Goal: Task Accomplishment & Management: Use online tool/utility

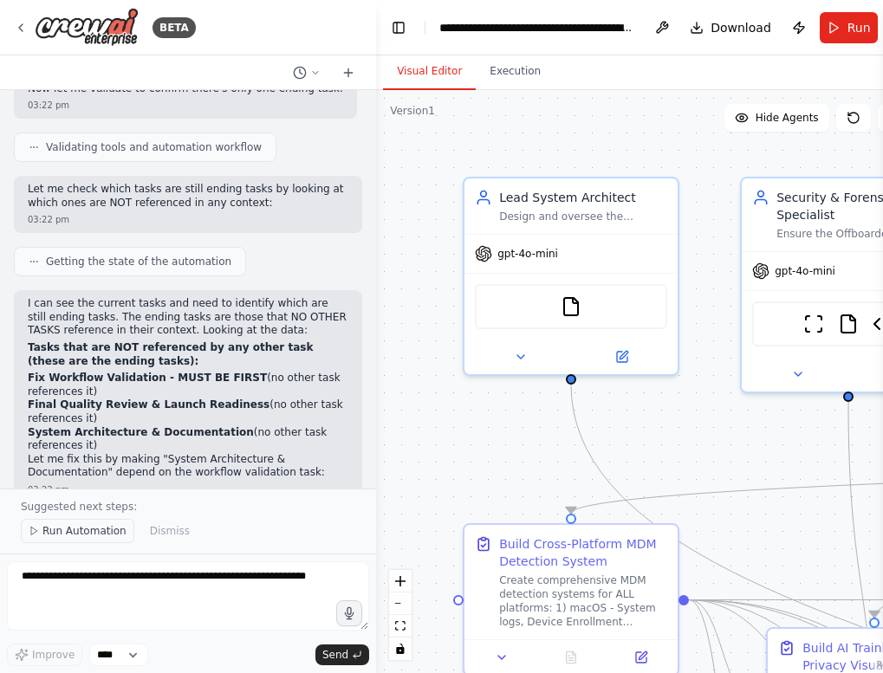
click at [64, 527] on span "Run Automation" at bounding box center [84, 531] width 84 height 14
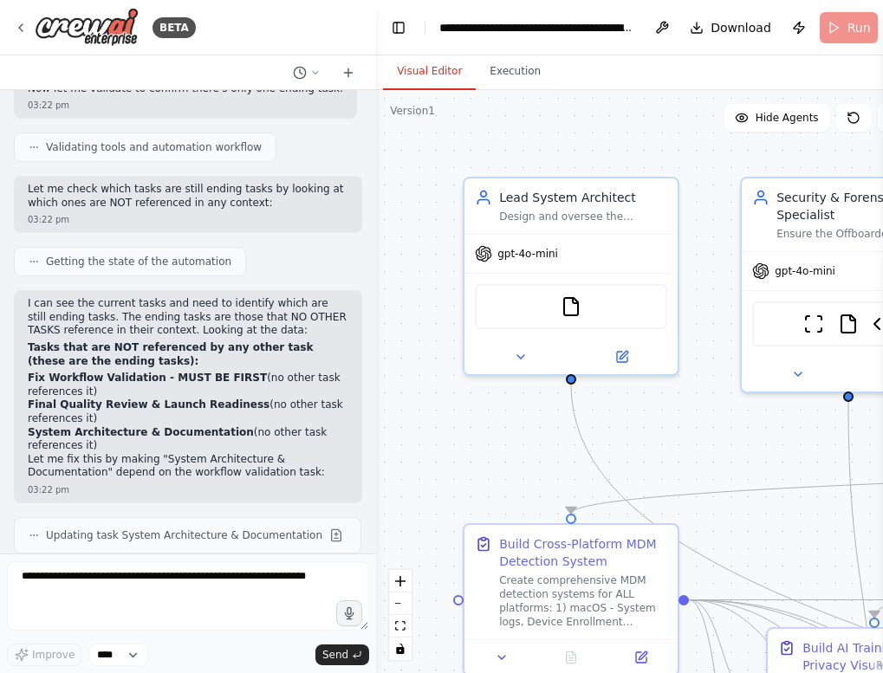
scroll to position [39647, 0]
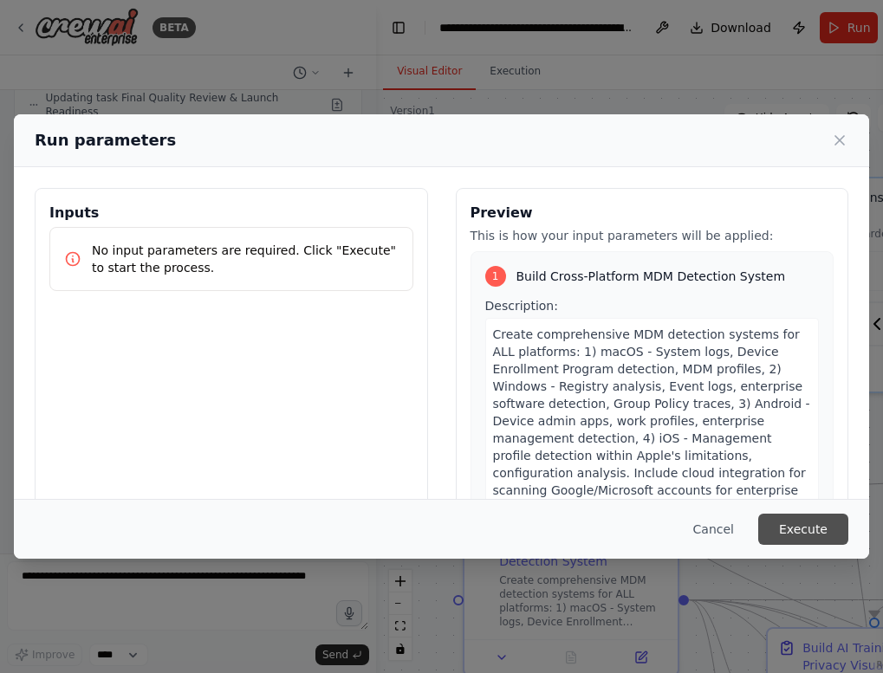
click at [790, 515] on button "Execute" at bounding box center [803, 529] width 90 height 31
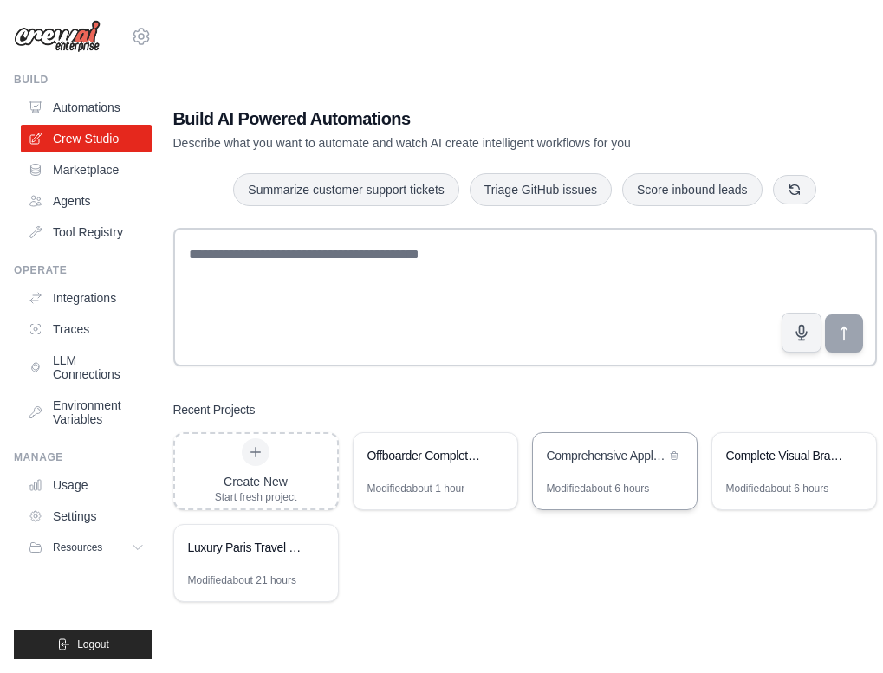
click at [592, 460] on div "Comprehensive Application Management Platform" at bounding box center [606, 455] width 119 height 17
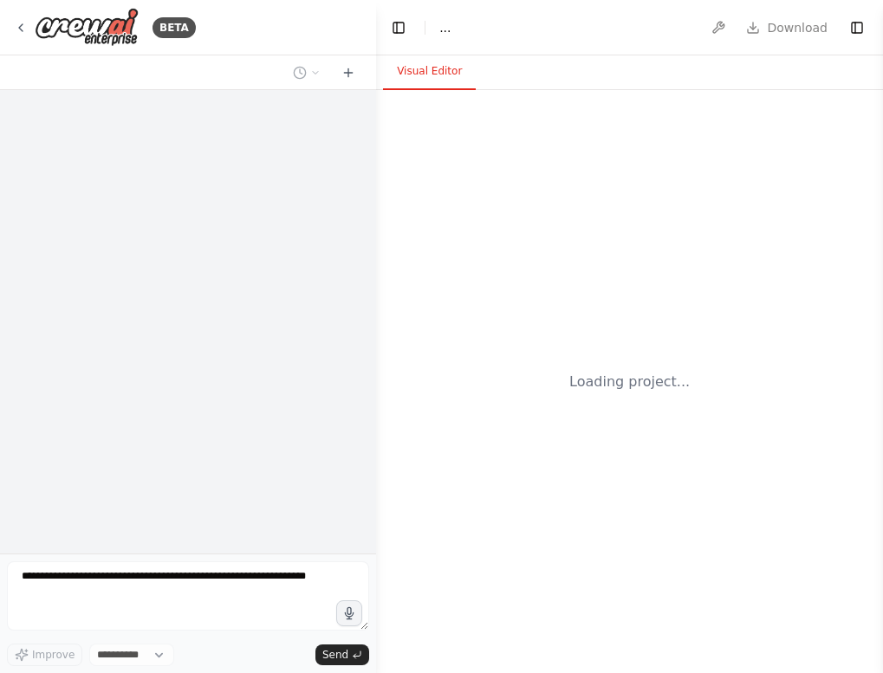
select select "****"
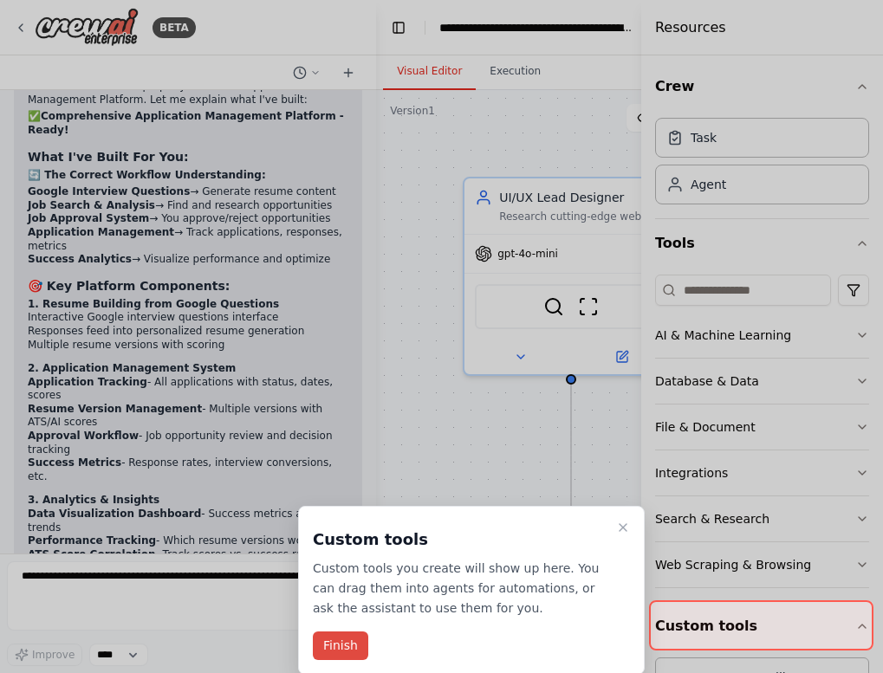
scroll to position [24001, 0]
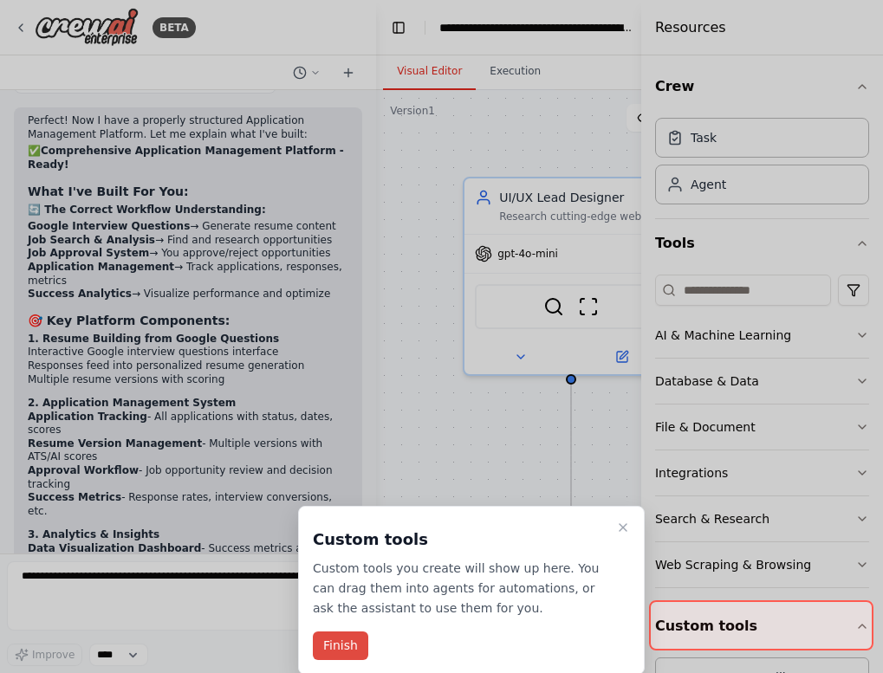
click at [340, 639] on button "Finish" at bounding box center [340, 646] width 55 height 29
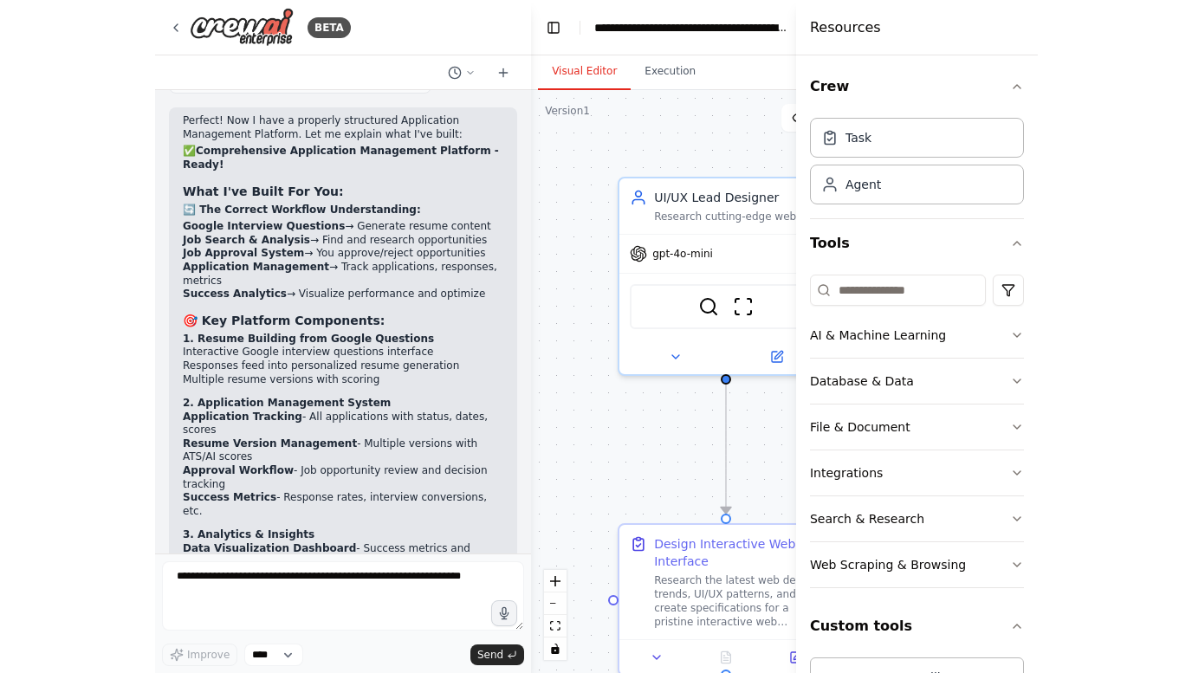
scroll to position [0, 0]
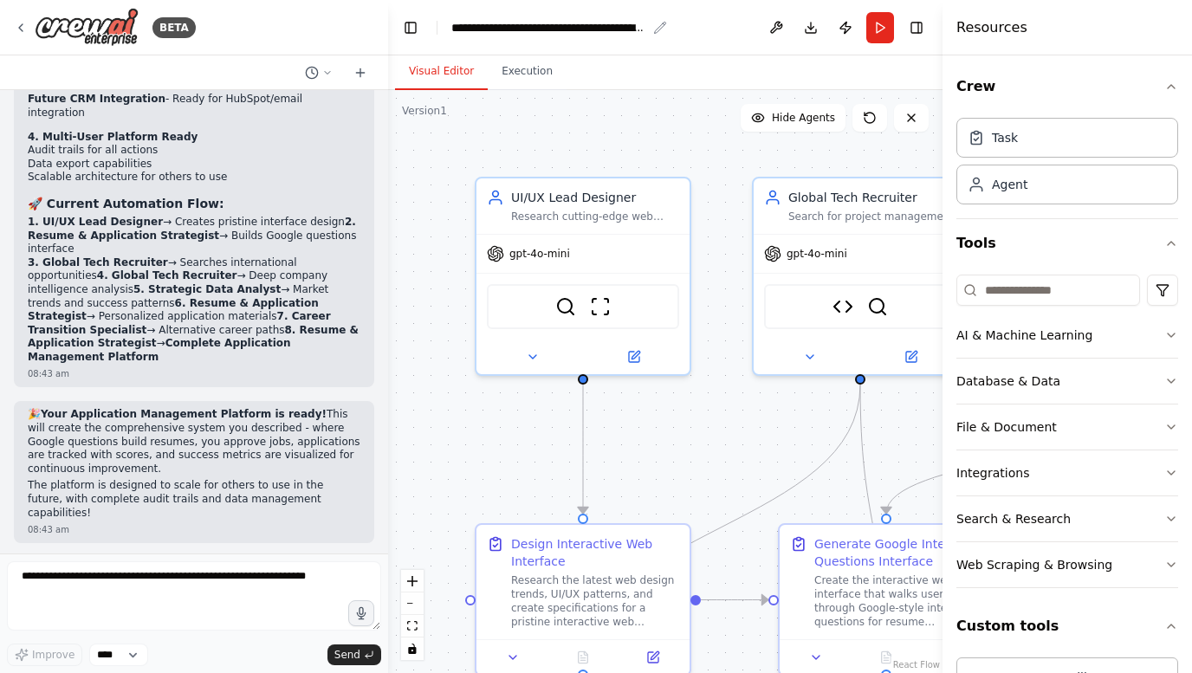
click at [589, 29] on div "**********" at bounding box center [548, 27] width 195 height 17
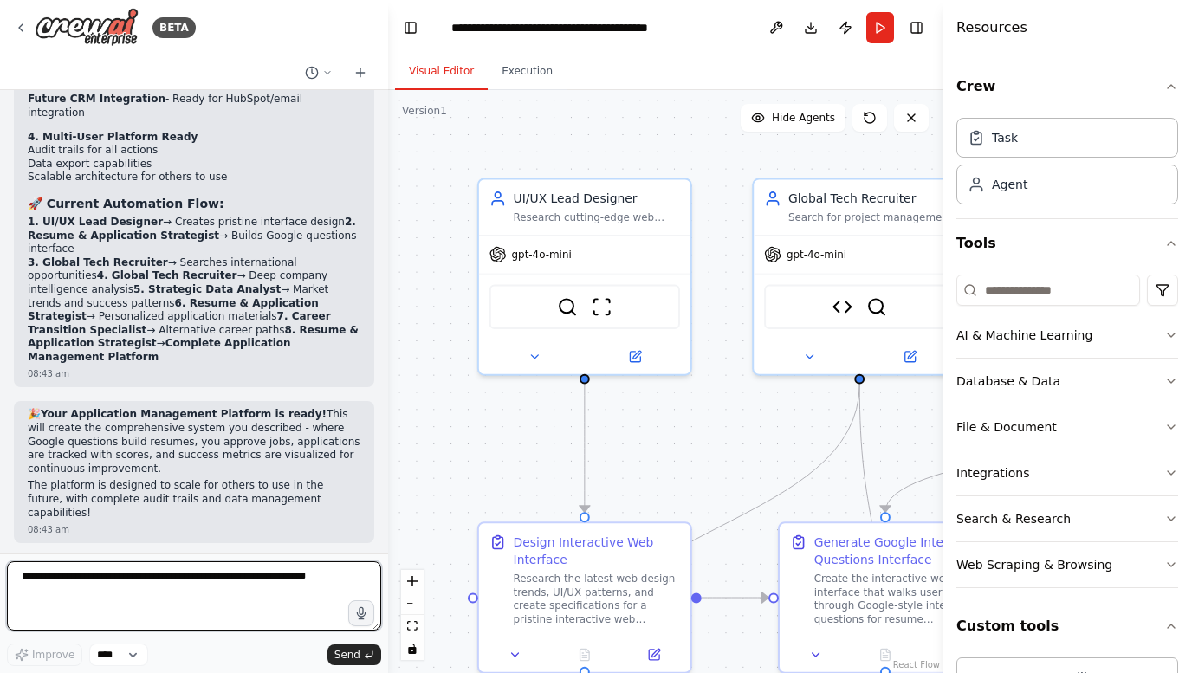
click at [164, 587] on textarea at bounding box center [194, 595] width 374 height 69
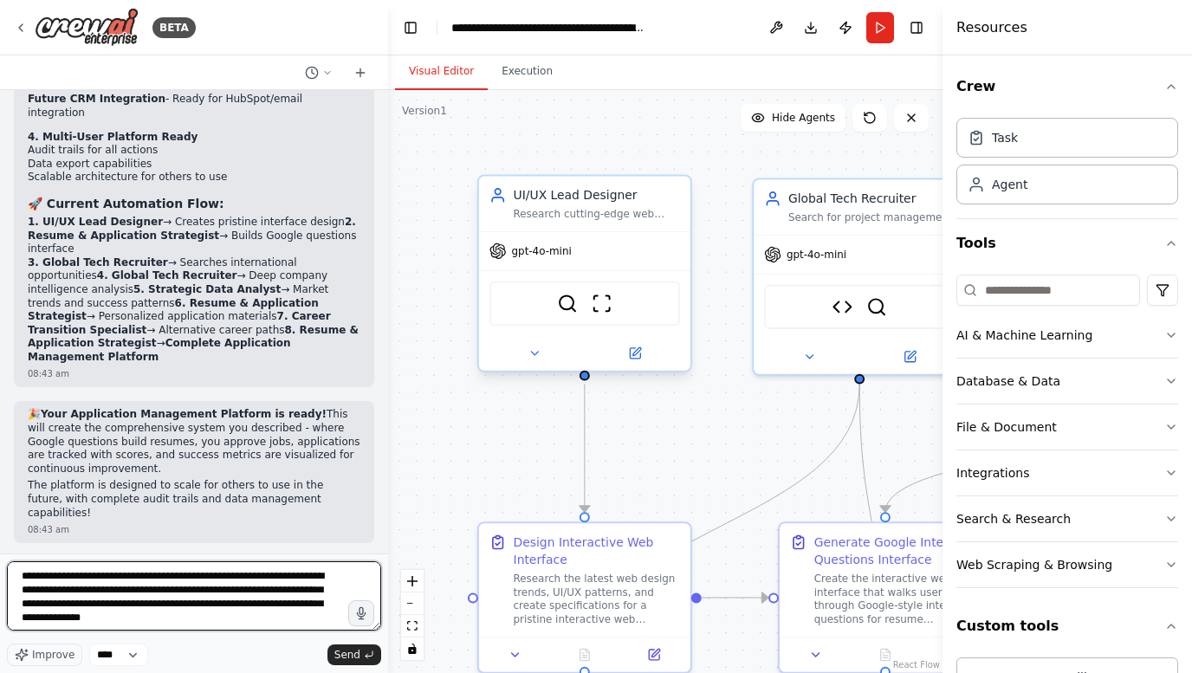
type textarea "**********"
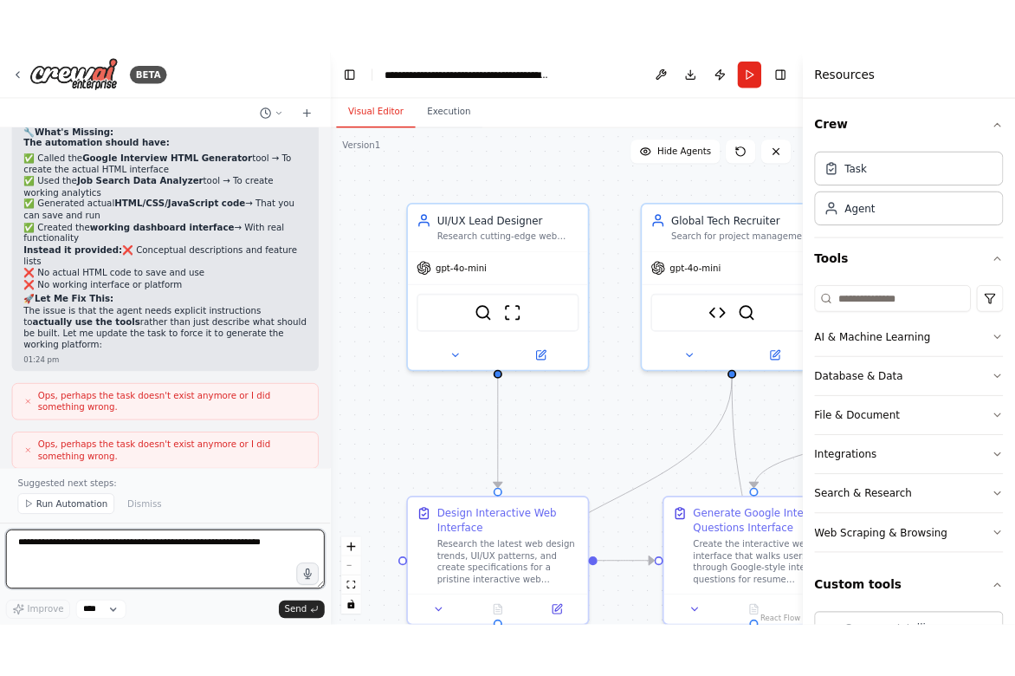
scroll to position [24637, 0]
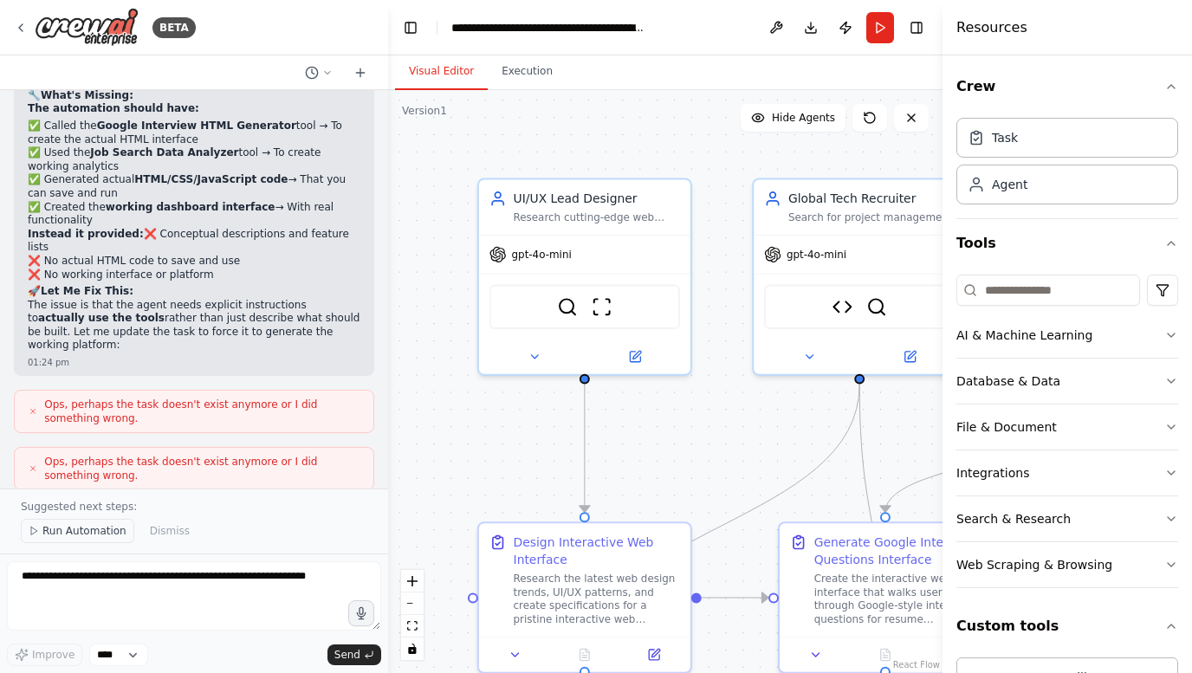
click at [71, 535] on span "Run Automation" at bounding box center [84, 531] width 84 height 14
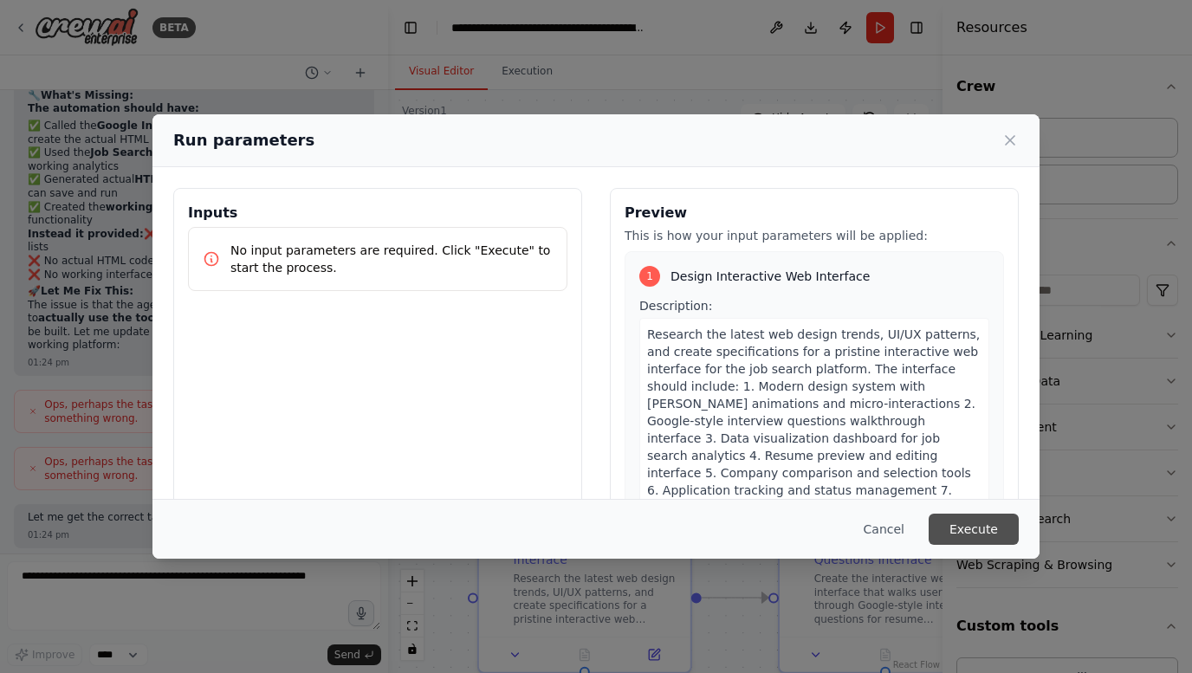
click at [882, 534] on button "Execute" at bounding box center [974, 529] width 90 height 31
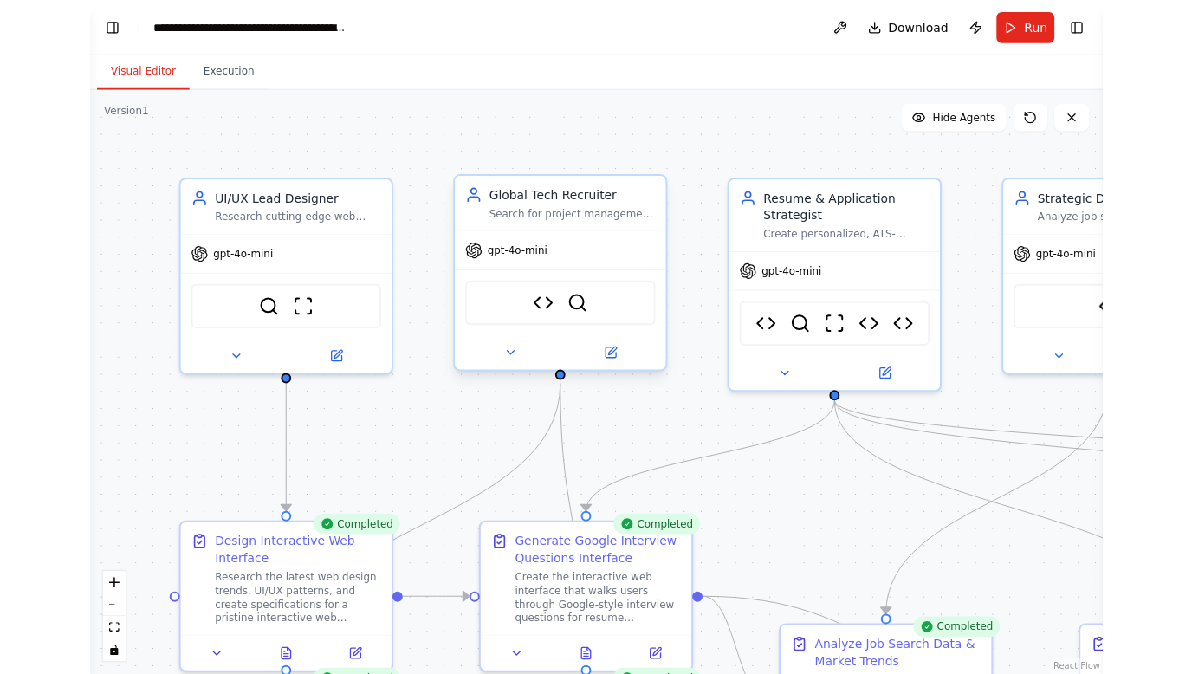
scroll to position [24541, 0]
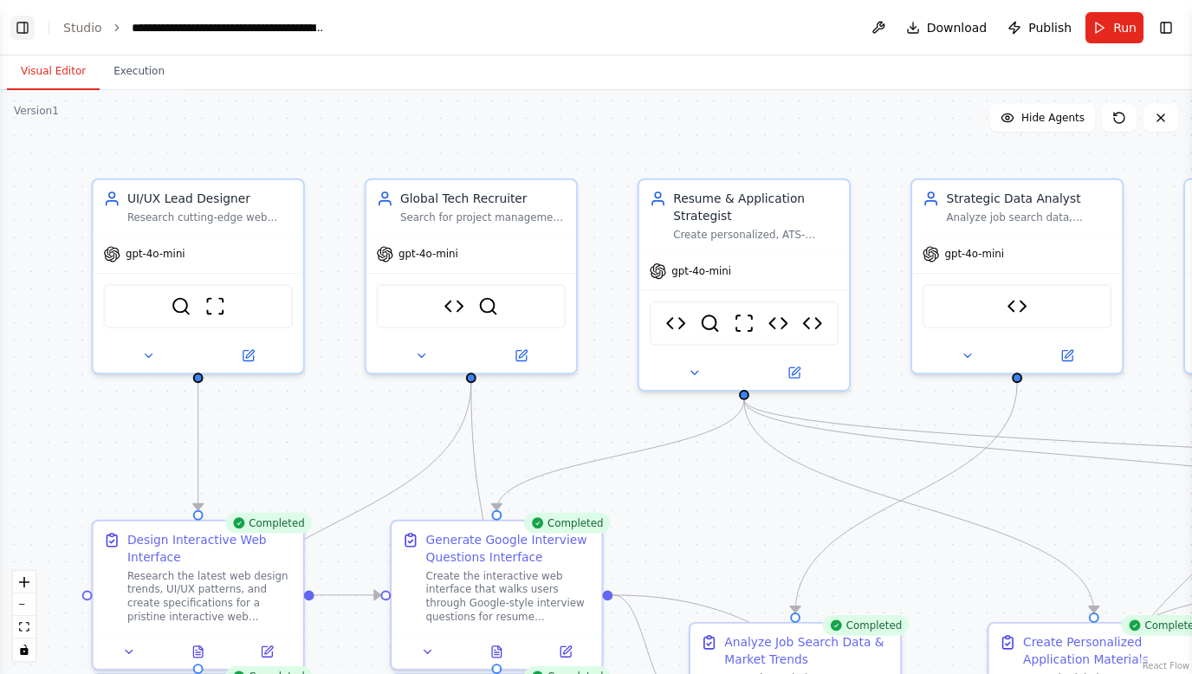
click at [21, 24] on button "Toggle Left Sidebar" at bounding box center [22, 28] width 24 height 24
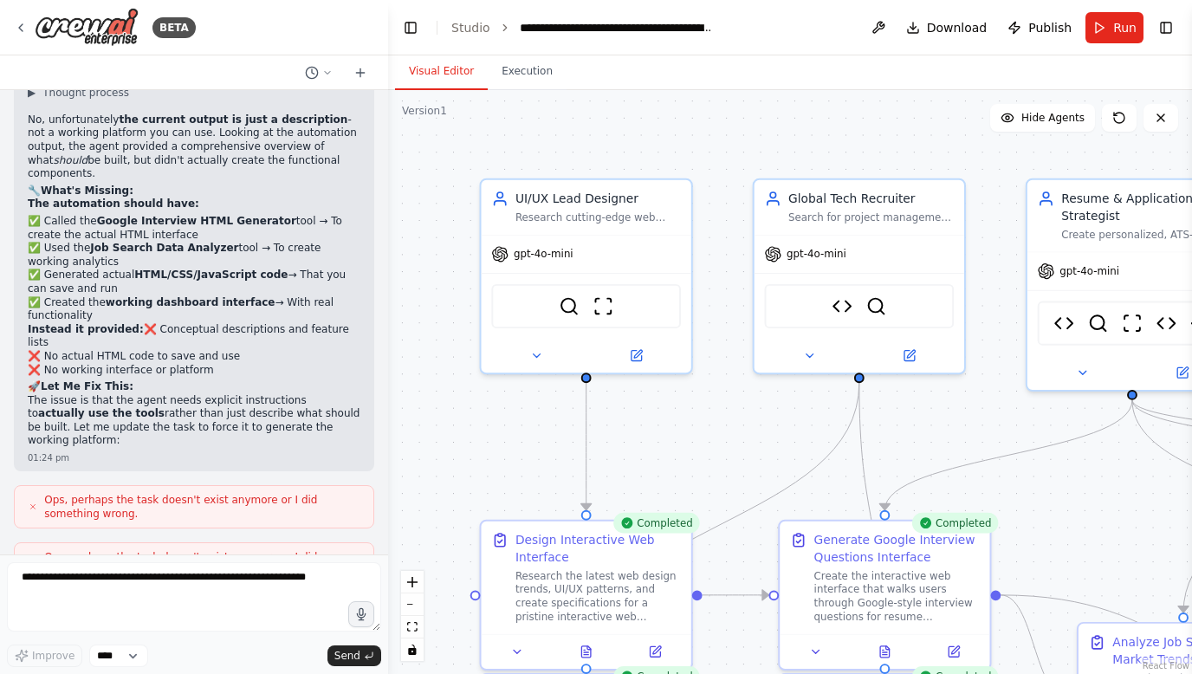
click at [508, 96] on div ".deletable-edge-delete-btn { width: 20px; height: 20px; border: 0px solid #ffff…" at bounding box center [790, 382] width 804 height 584
click at [519, 88] on button "Execution" at bounding box center [527, 72] width 79 height 36
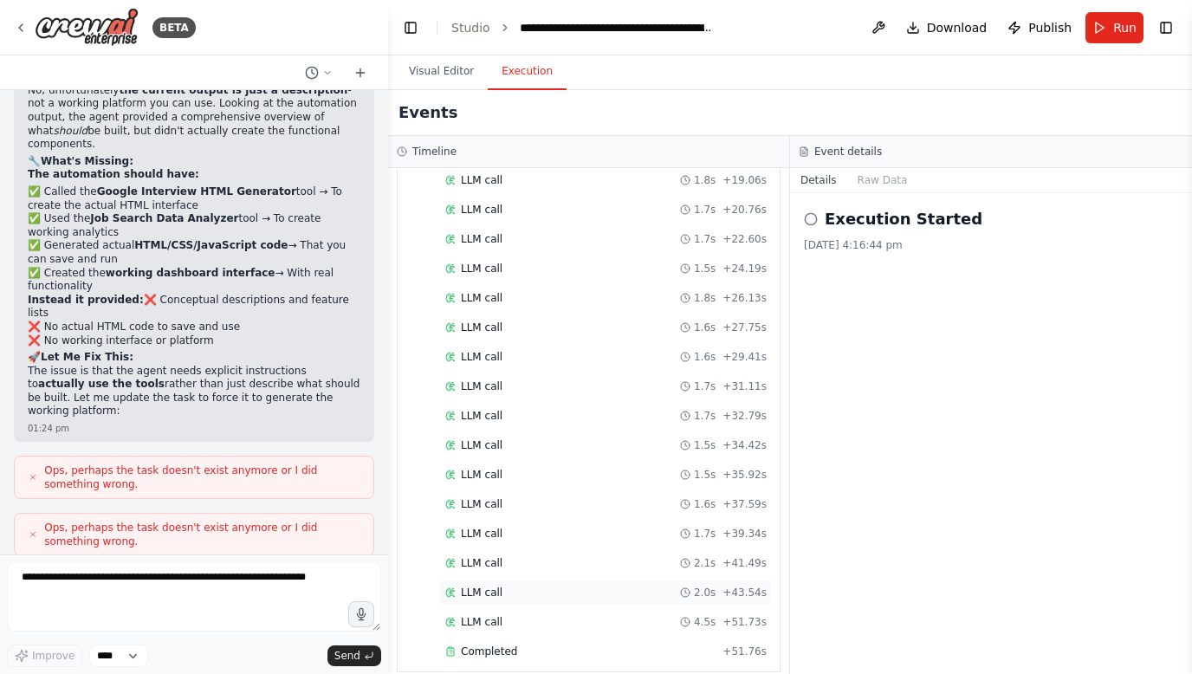
scroll to position [0, 0]
click at [558, 645] on div "Completed" at bounding box center [580, 652] width 270 height 14
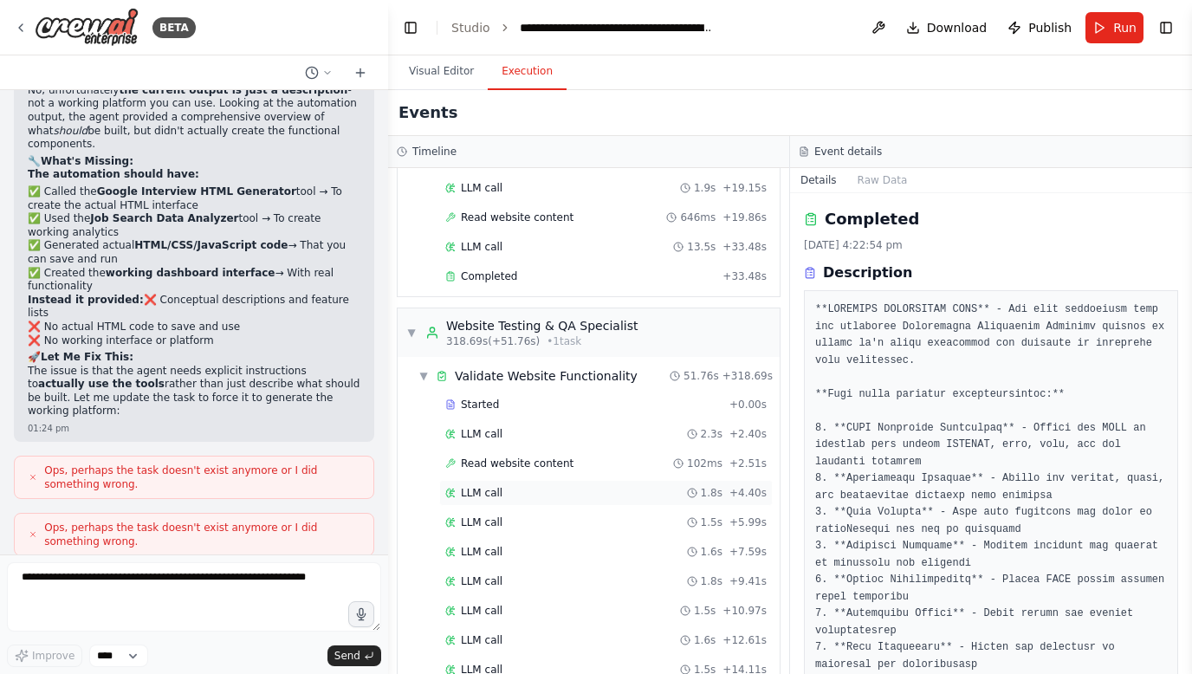
scroll to position [3526, 0]
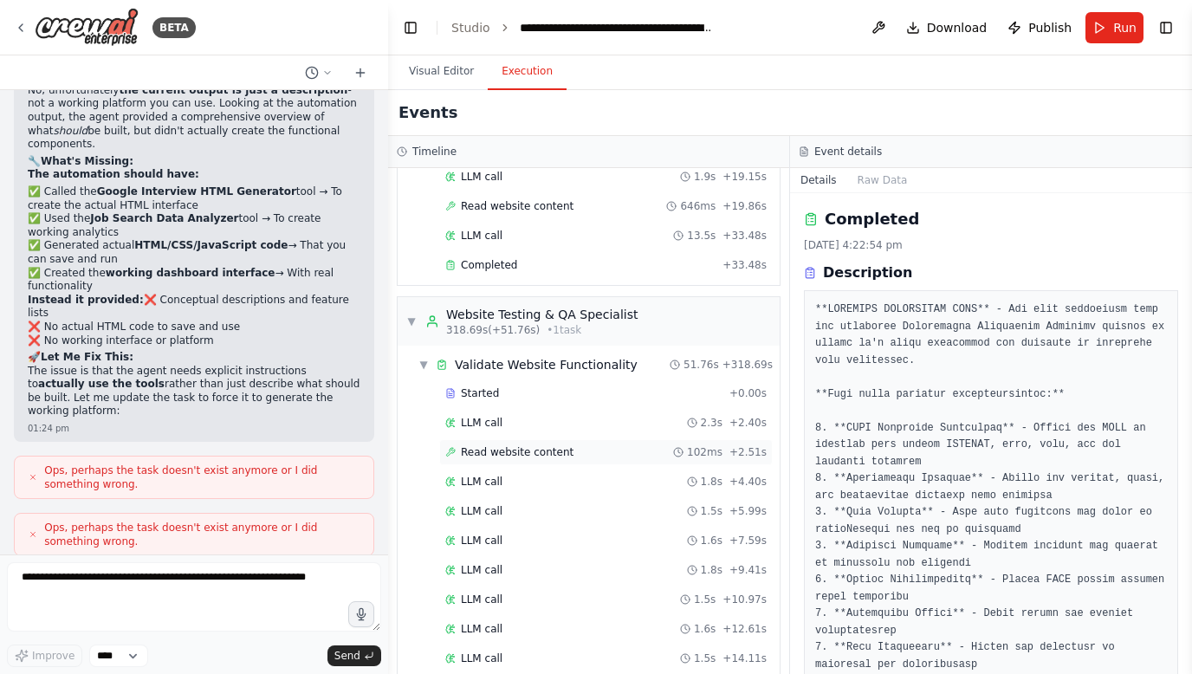
click at [543, 445] on span "Read website content" at bounding box center [517, 452] width 113 height 14
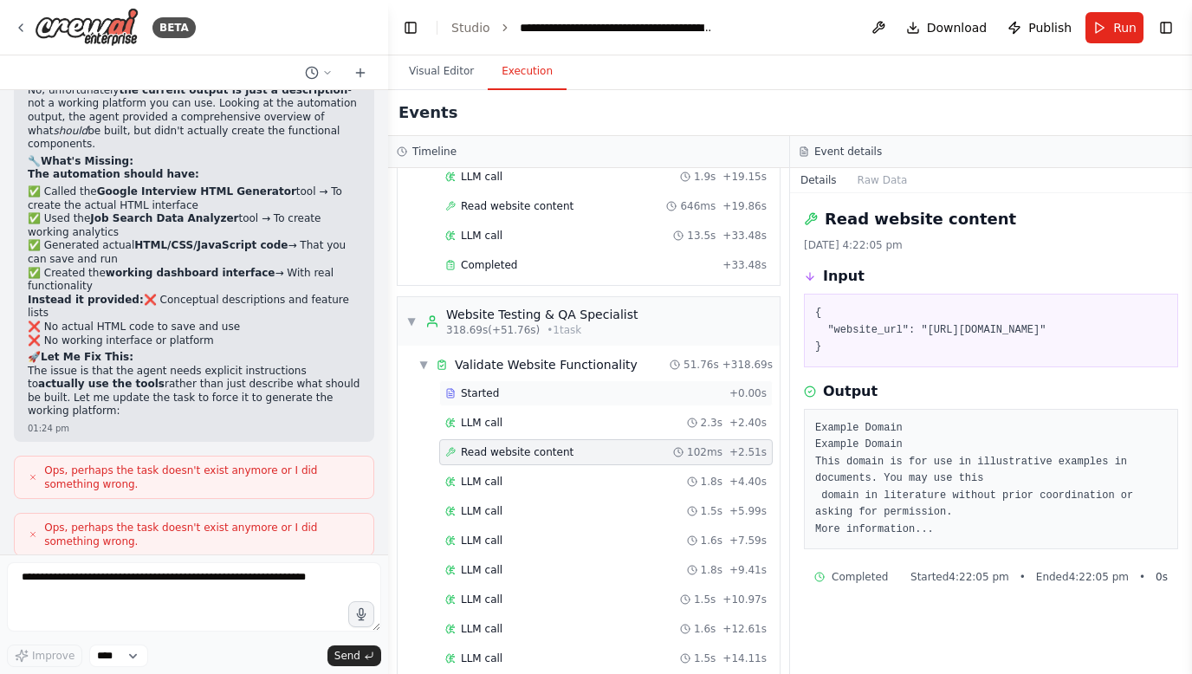
click at [541, 386] on div "Started" at bounding box center [583, 393] width 277 height 14
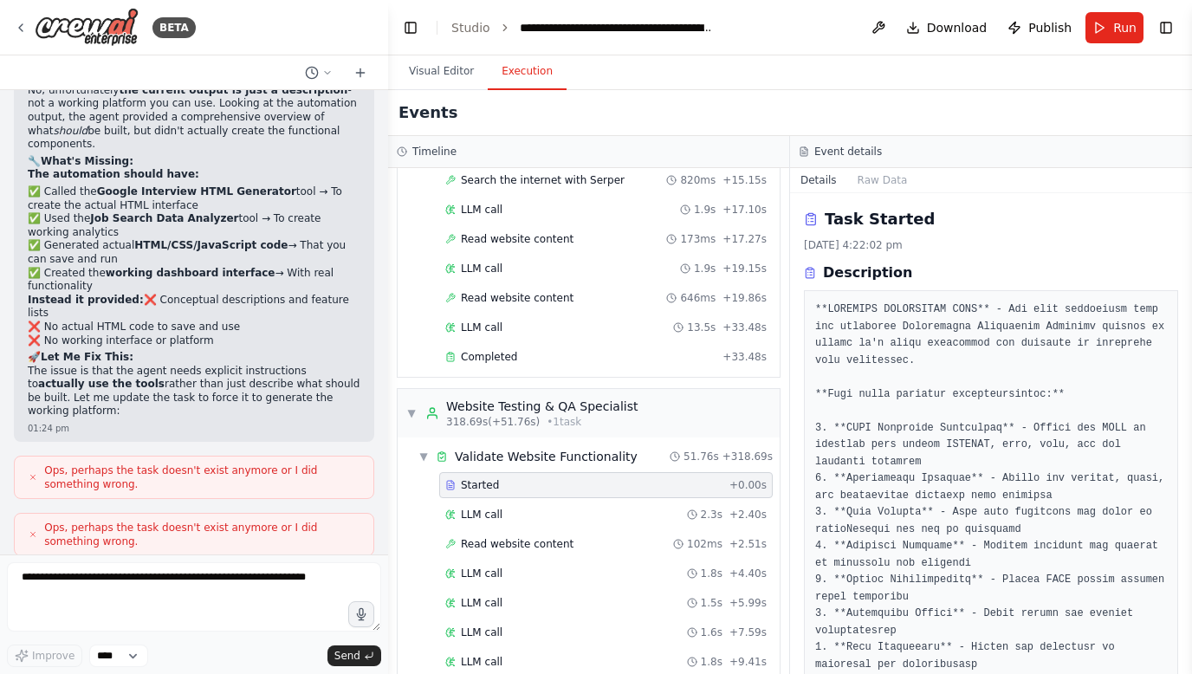
scroll to position [3431, 0]
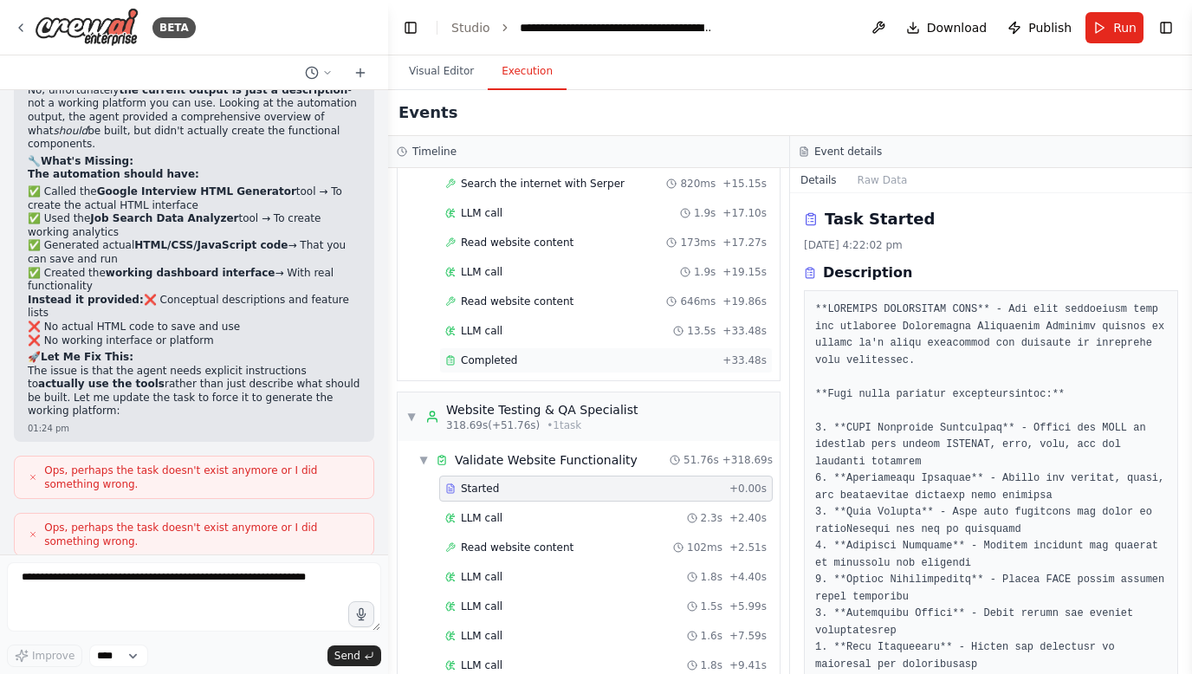
click at [535, 353] on div "Completed" at bounding box center [580, 360] width 270 height 14
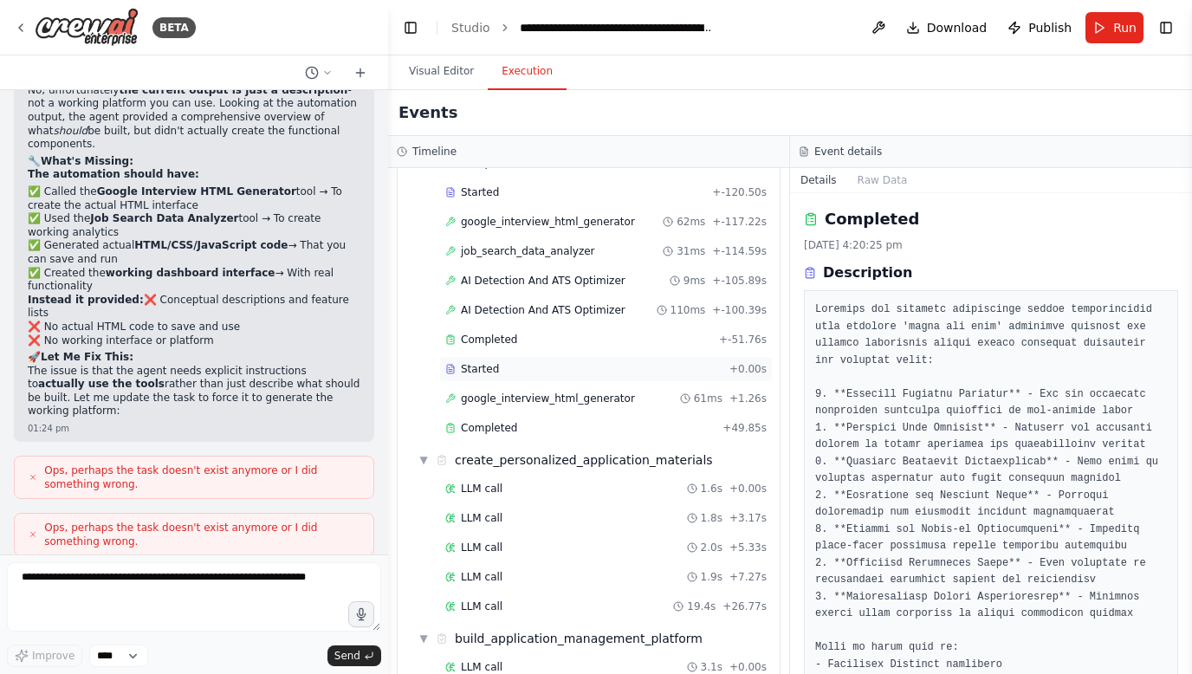
scroll to position [2061, 0]
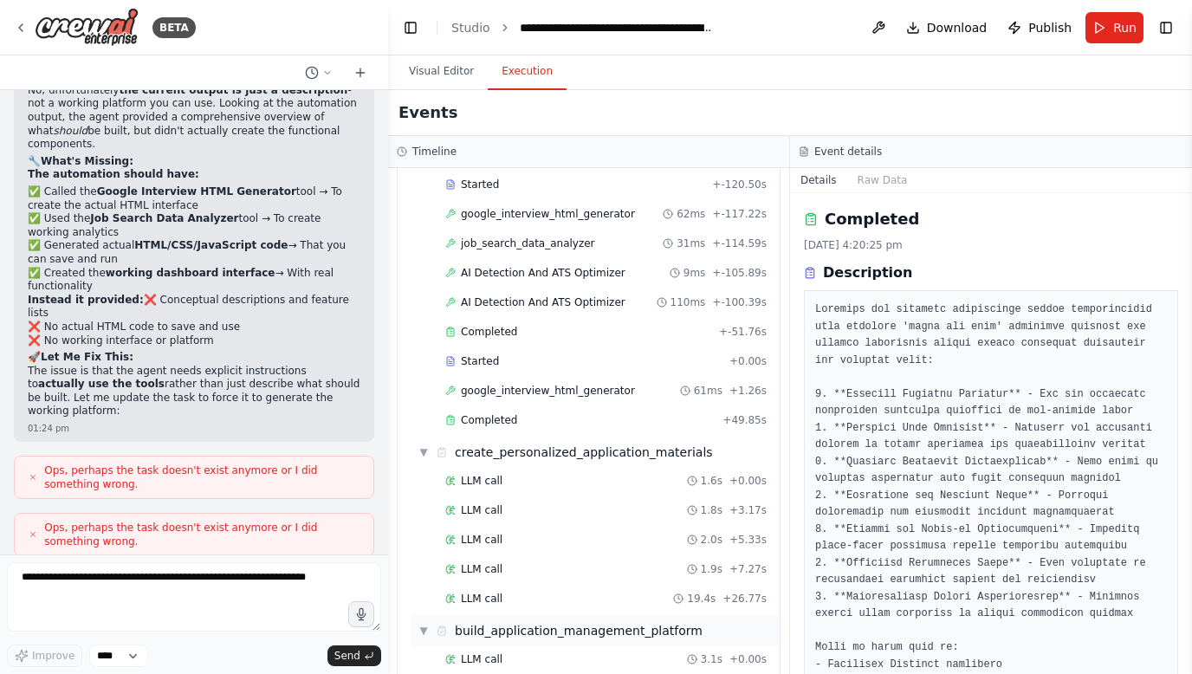
click at [541, 615] on div "▼ build_application_management_platform" at bounding box center [596, 630] width 368 height 31
click at [541, 615] on div "▶ build_application_management_platform" at bounding box center [596, 630] width 368 height 31
click at [541, 646] on div "LLM call 3.1s + 0.00s" at bounding box center [606, 659] width 334 height 26
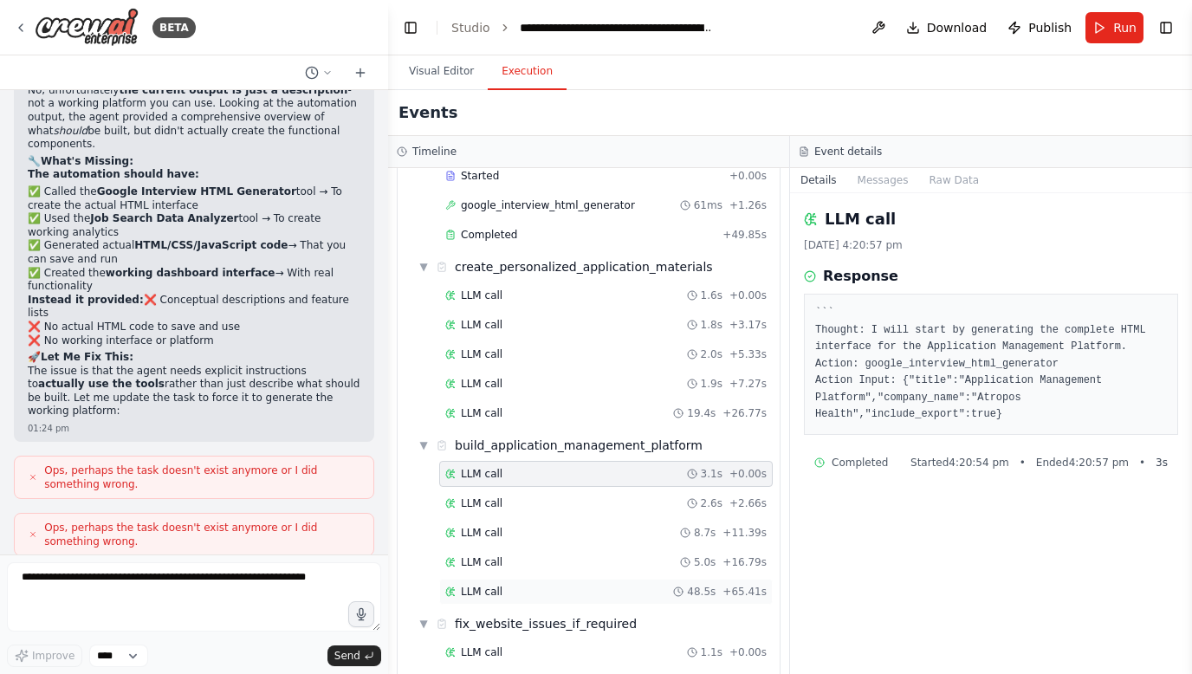
scroll to position [2251, 0]
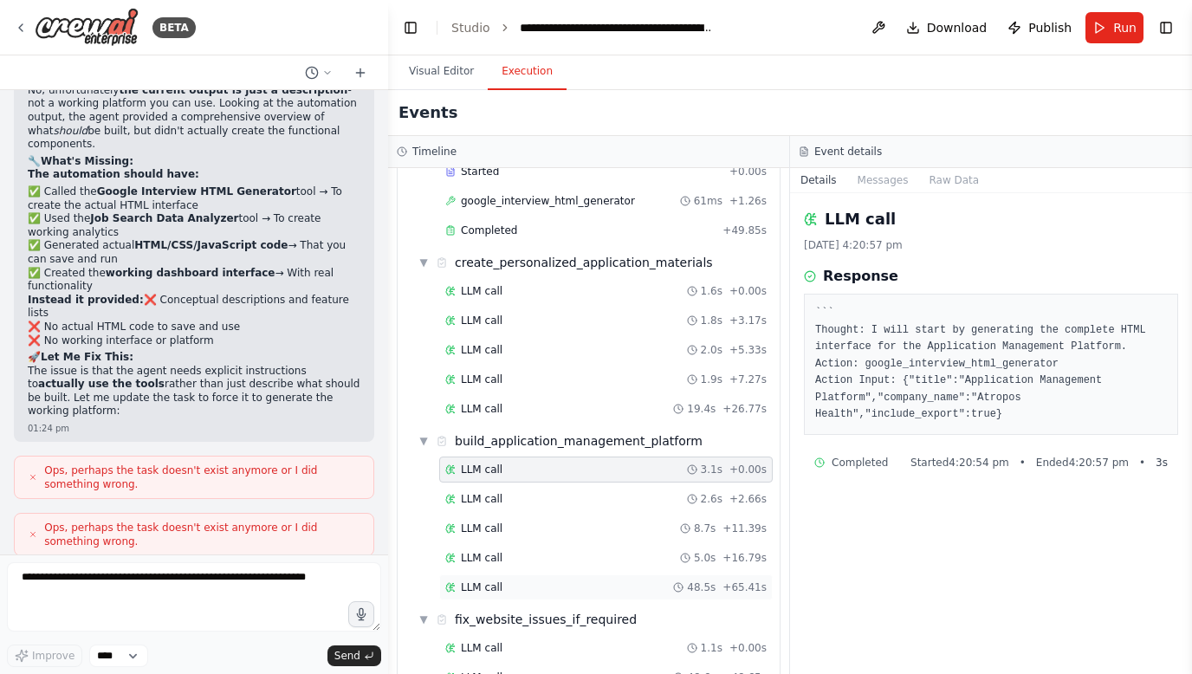
click at [522, 580] on div "LLM call 48.5s + 65.41s" at bounding box center [606, 587] width 334 height 26
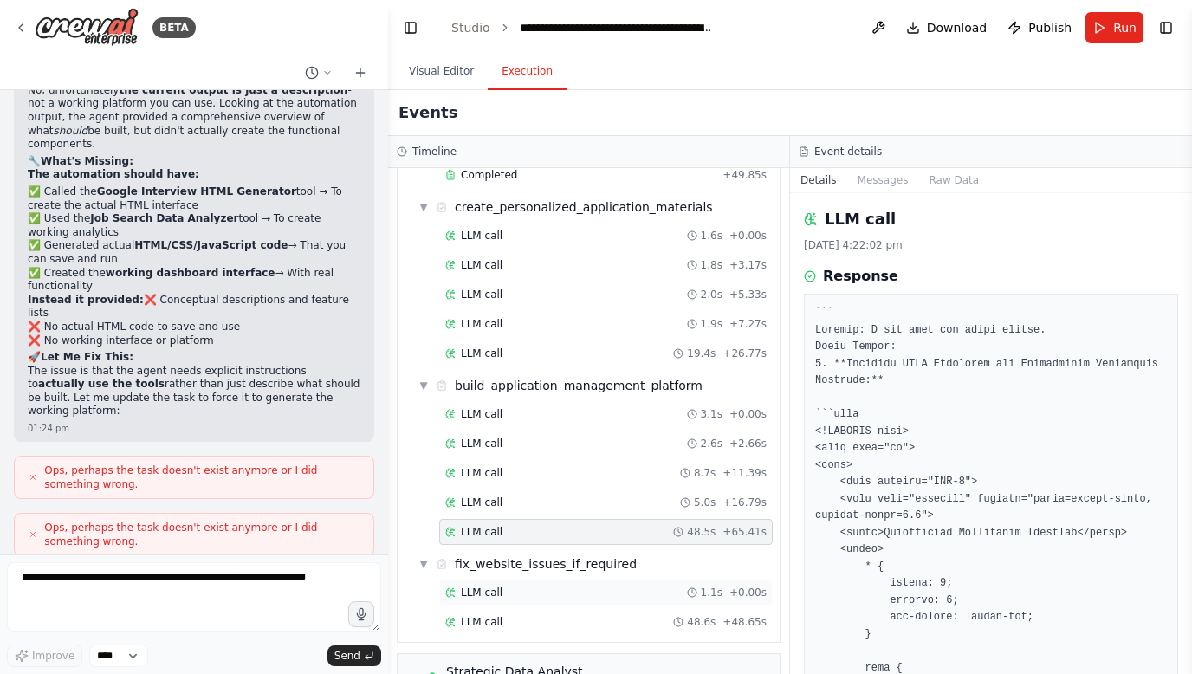
scroll to position [2307, 0]
click at [522, 585] on div "LLM call 1.1s + 0.00s" at bounding box center [605, 592] width 321 height 14
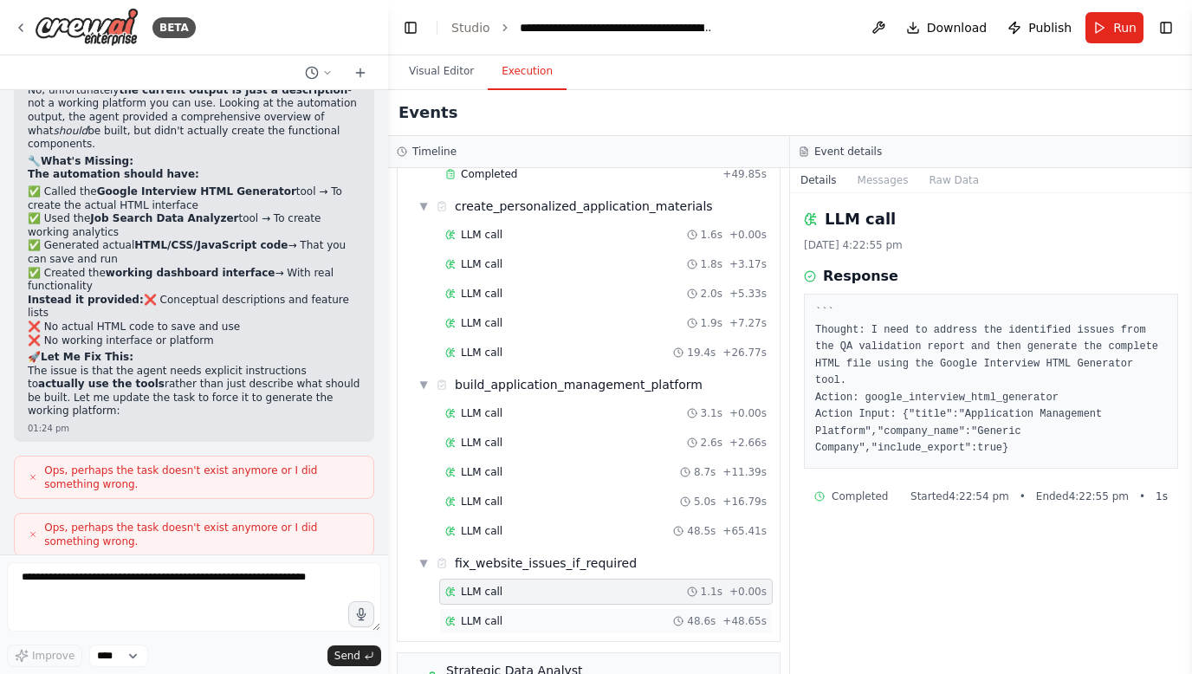
click at [528, 614] on div "LLM call 48.6s + 48.65s" at bounding box center [605, 621] width 321 height 14
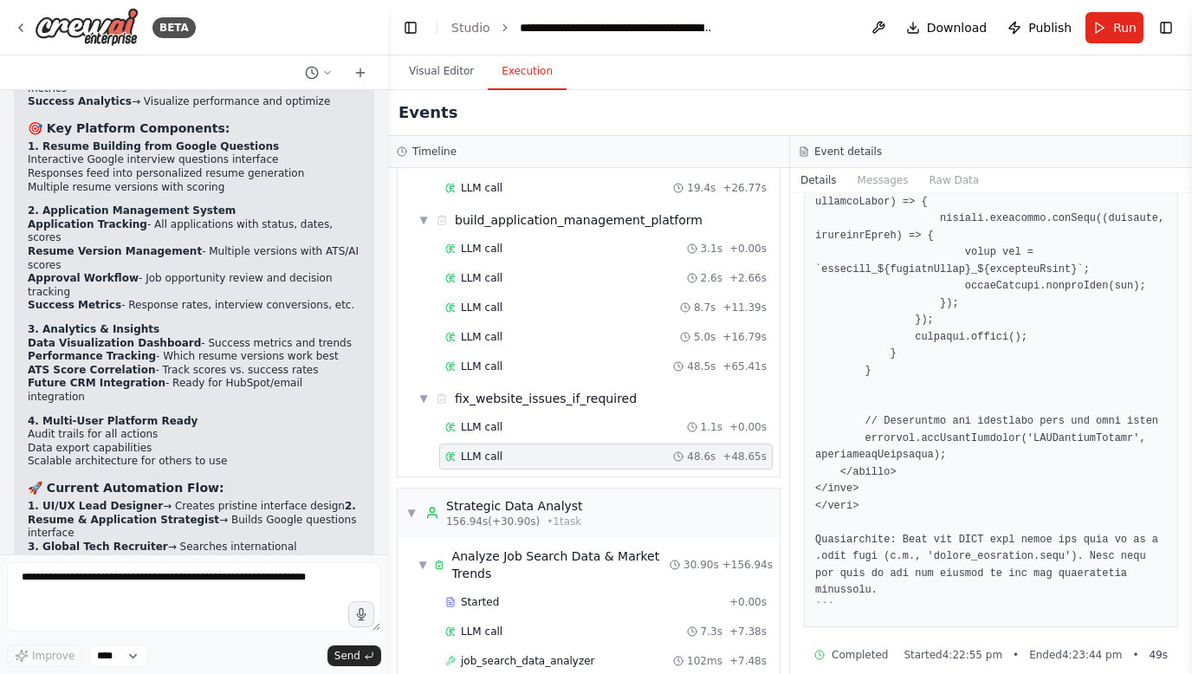
scroll to position [23729, 0]
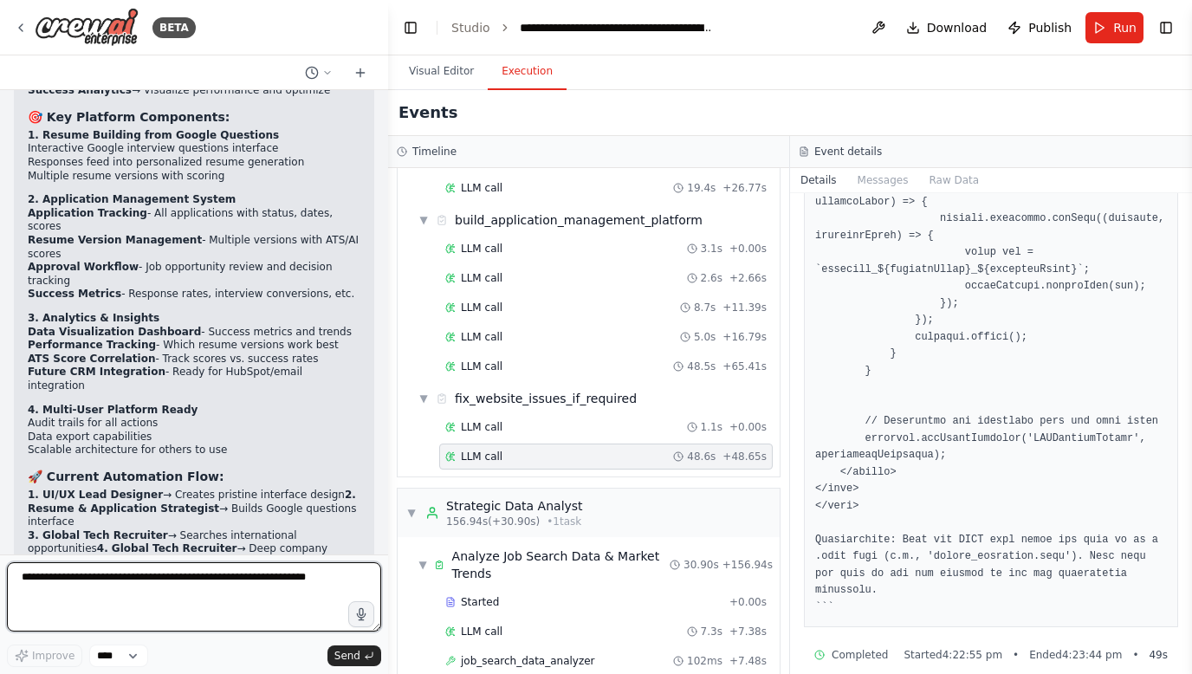
click at [94, 588] on textarea at bounding box center [194, 596] width 374 height 69
click at [56, 580] on textarea "**********" at bounding box center [194, 596] width 374 height 69
type textarea "*"
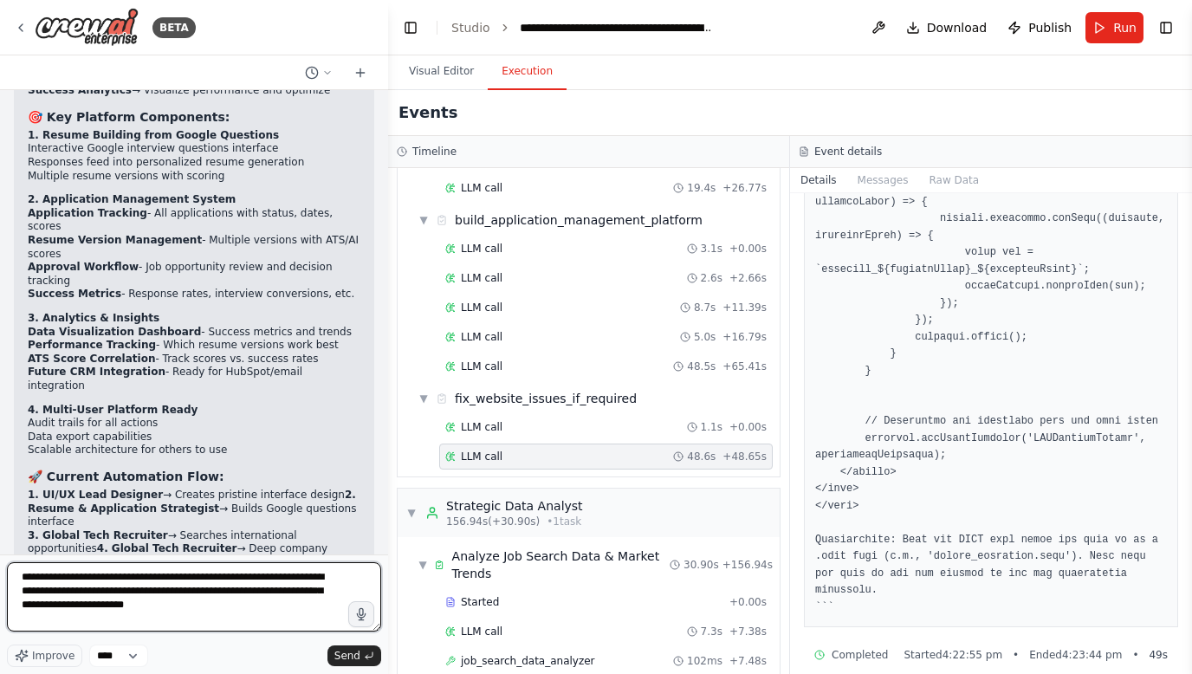
type textarea "**********"
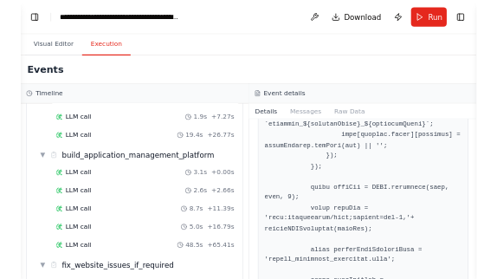
scroll to position [8385, 0]
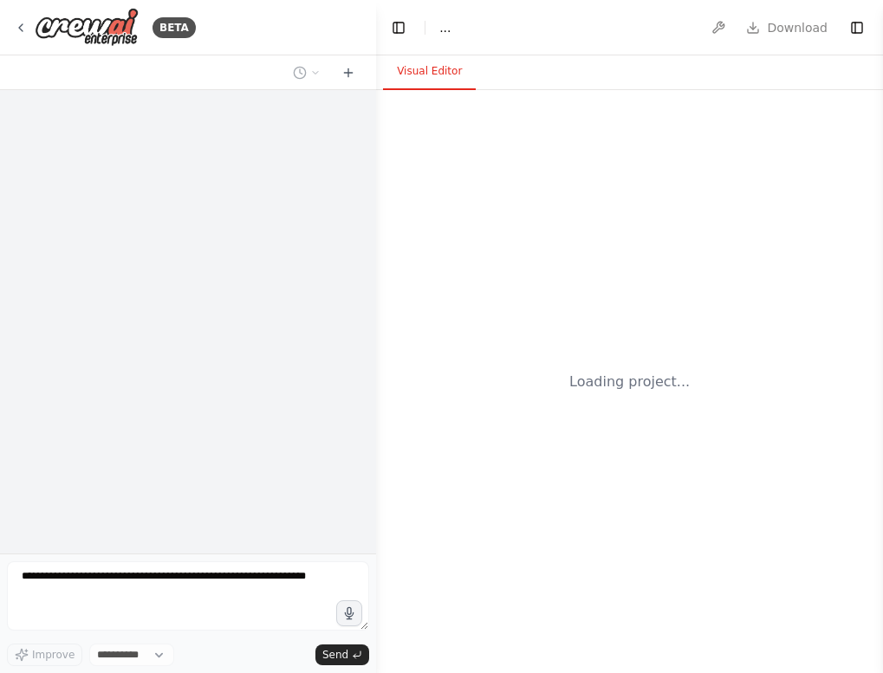
select select "****"
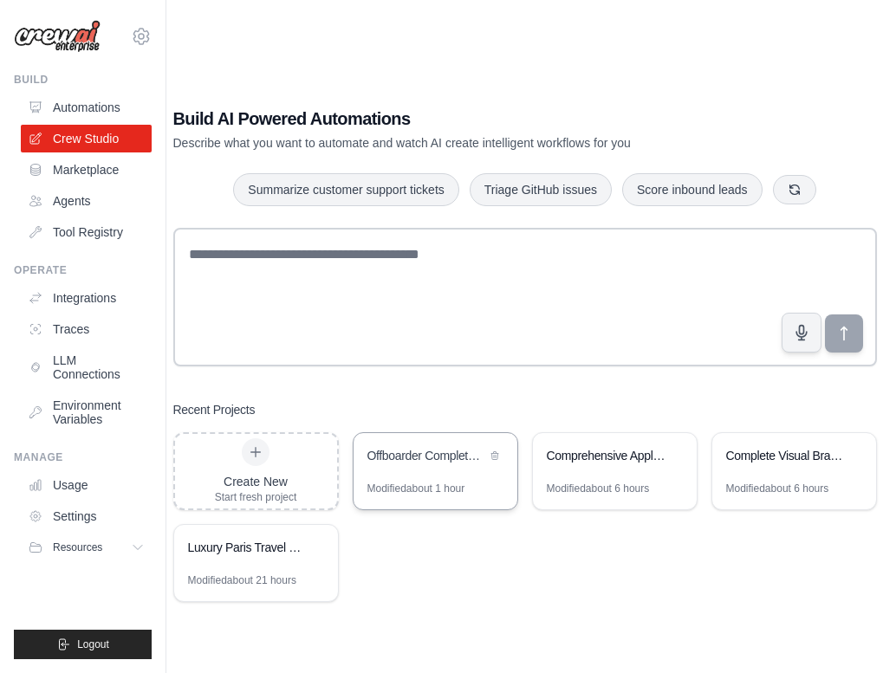
click at [446, 478] on div "Offboarder Complete Cross-Platform Development" at bounding box center [435, 457] width 164 height 49
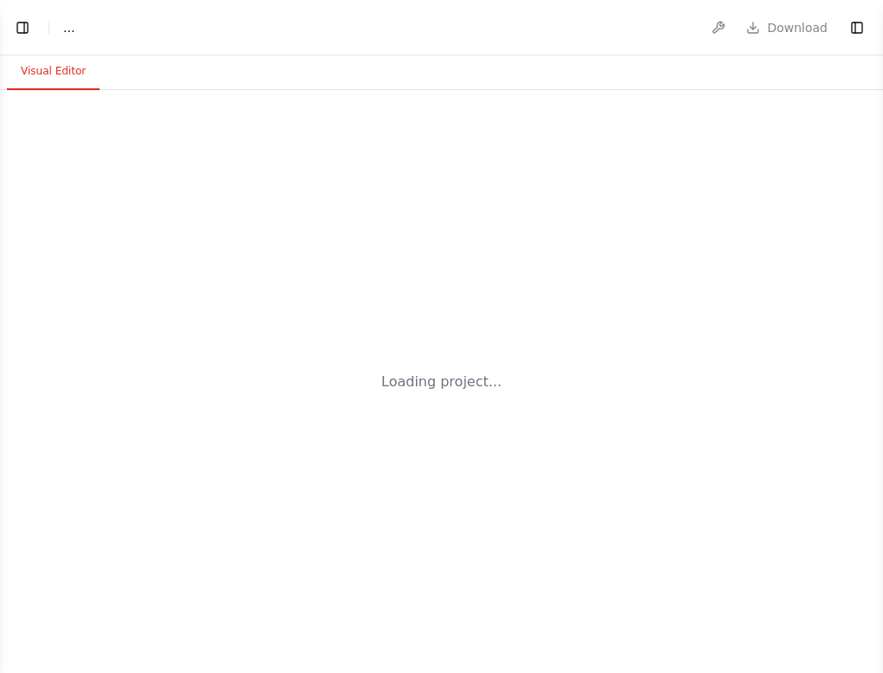
select select "****"
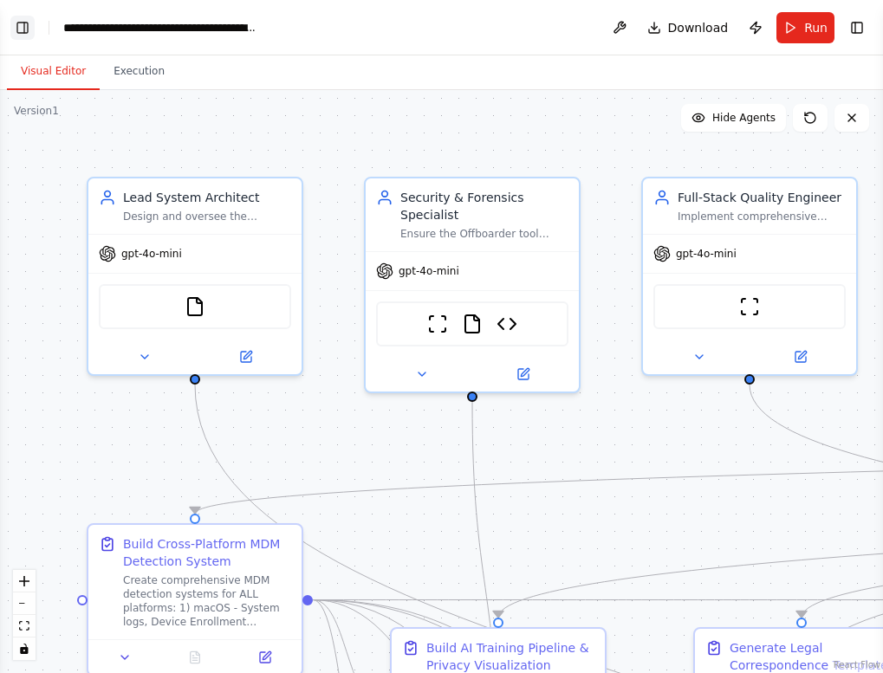
scroll to position [39543, 0]
click at [23, 18] on button "Toggle Left Sidebar" at bounding box center [22, 28] width 24 height 24
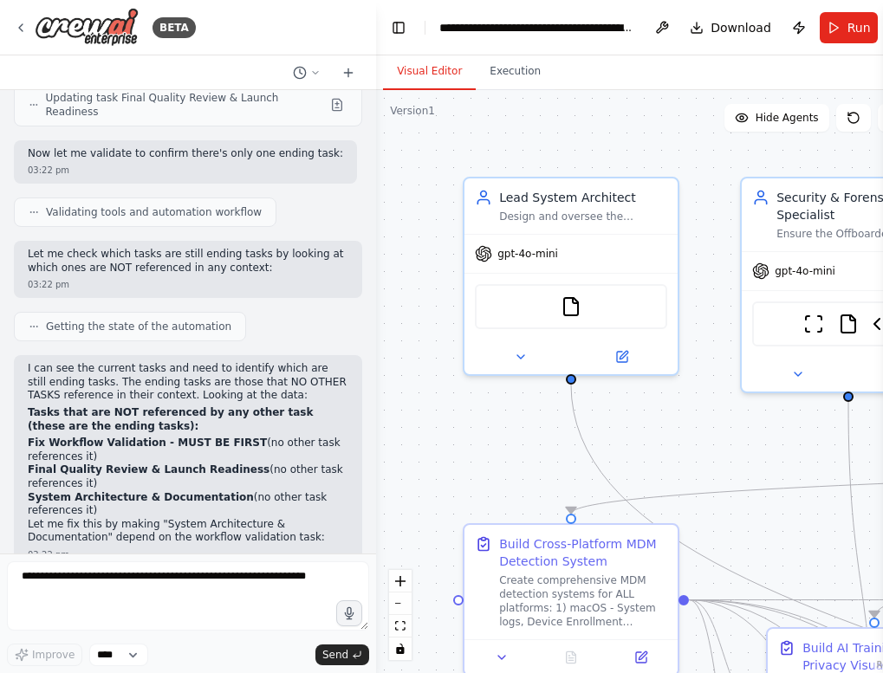
scroll to position [0, 0]
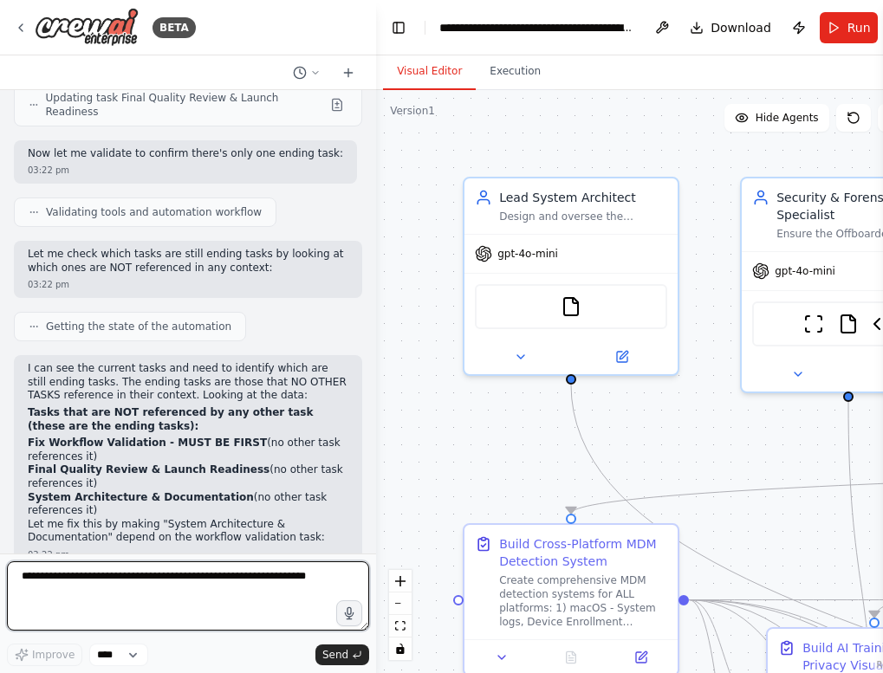
click at [171, 585] on textarea at bounding box center [188, 595] width 362 height 69
type textarea "*"
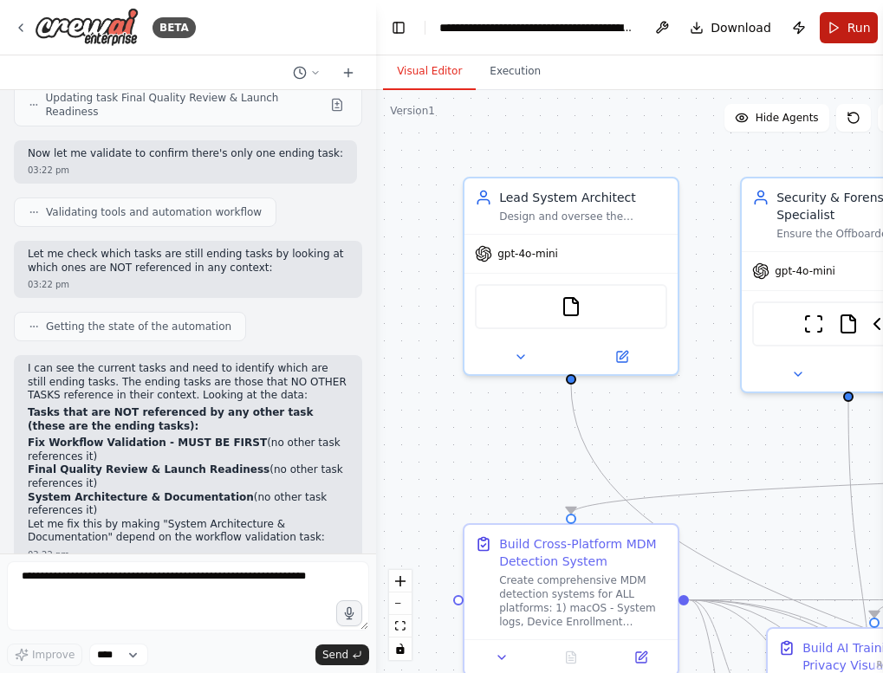
click at [837, 13] on button "Run" at bounding box center [849, 27] width 58 height 31
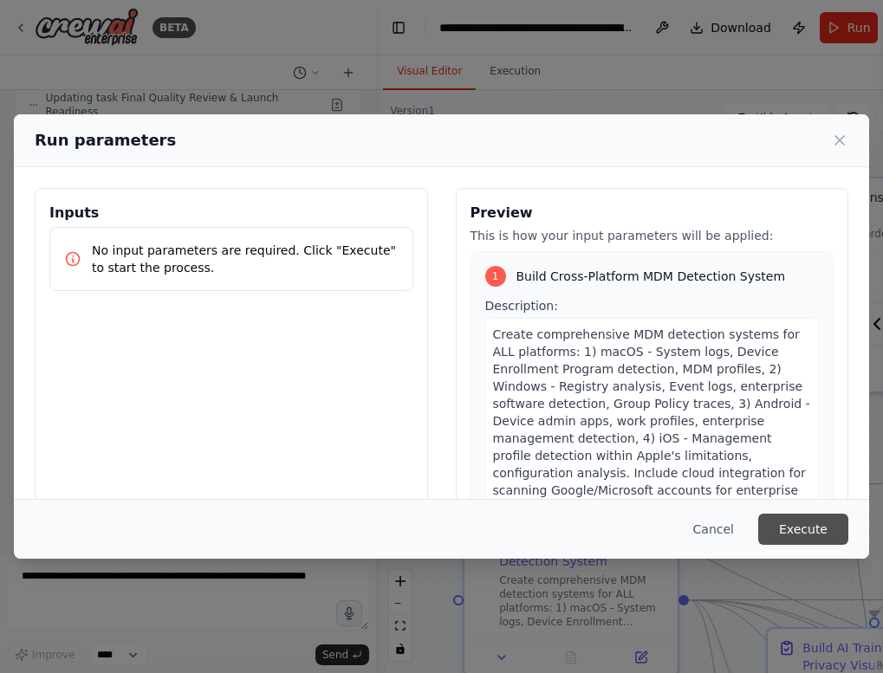
click at [776, 526] on button "Execute" at bounding box center [803, 529] width 90 height 31
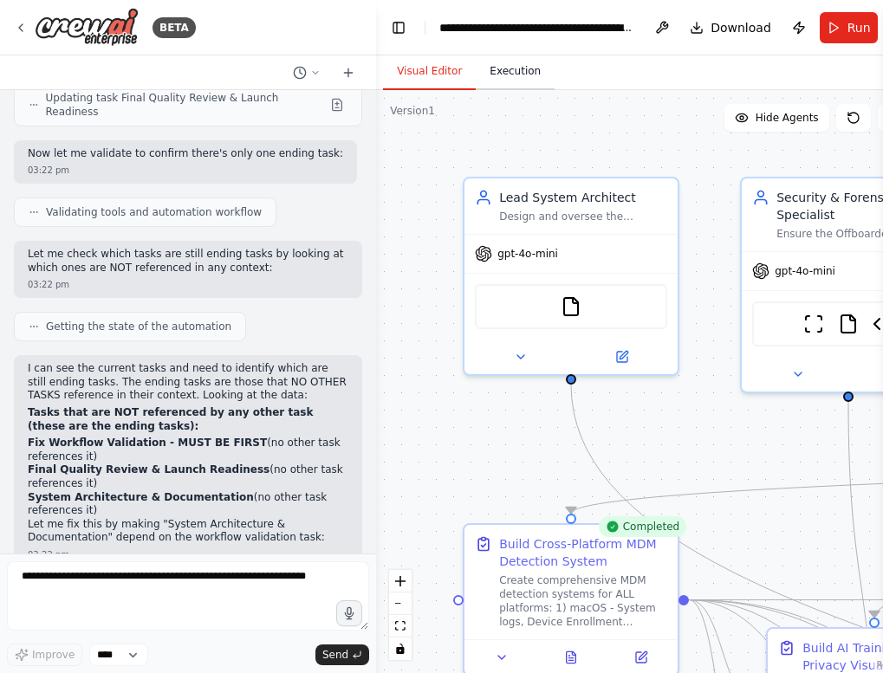
click at [513, 84] on button "Execution" at bounding box center [515, 72] width 79 height 36
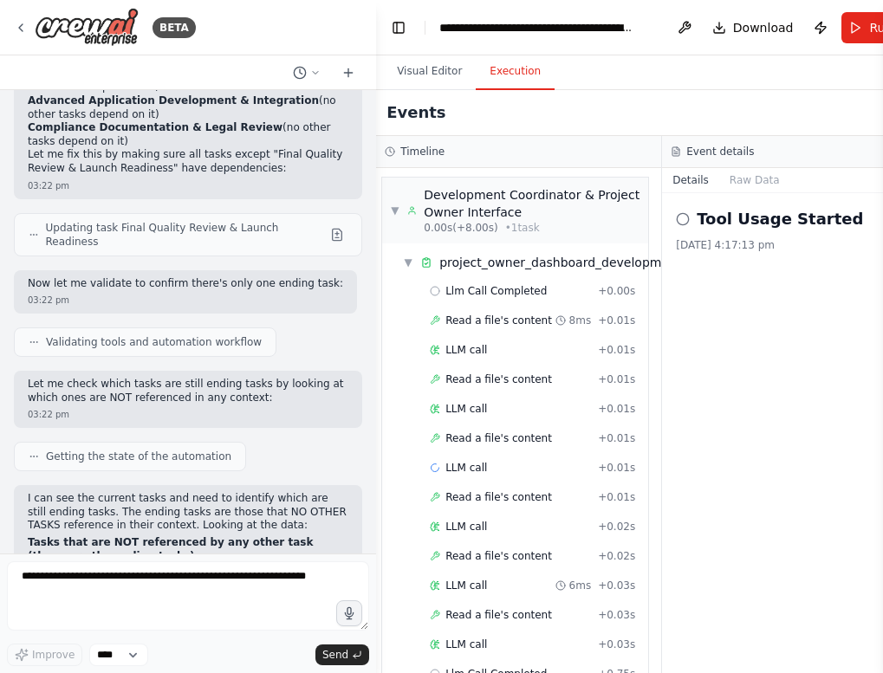
scroll to position [39518, 0]
click at [841, 25] on button "Run" at bounding box center [870, 27] width 58 height 31
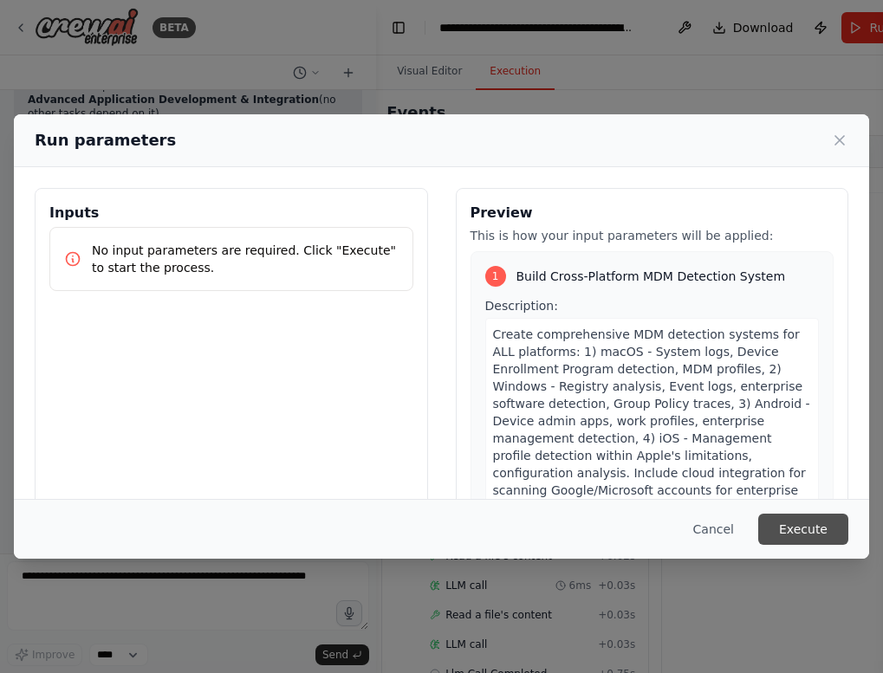
click at [787, 527] on button "Execute" at bounding box center [803, 529] width 90 height 31
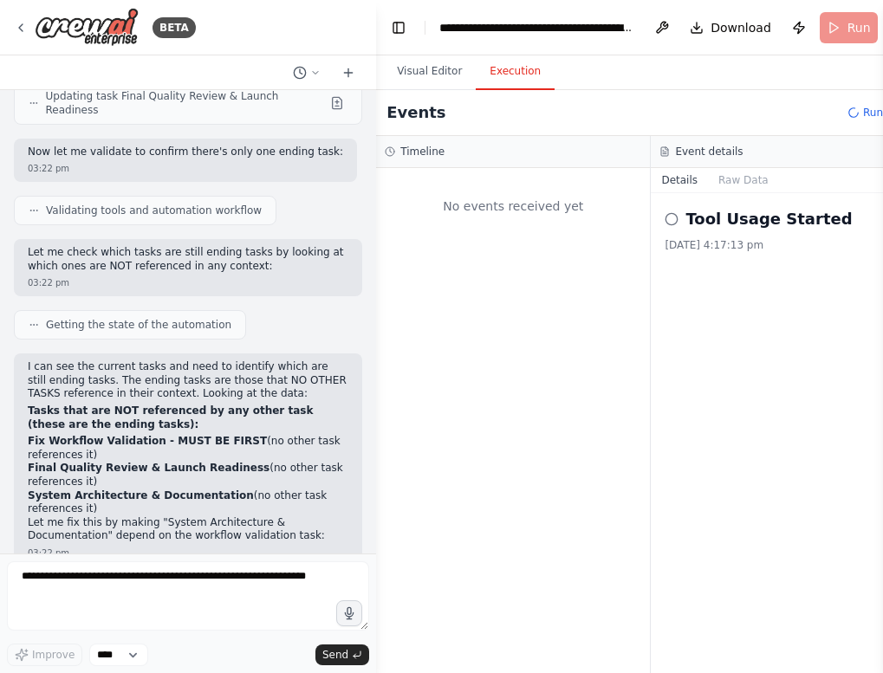
scroll to position [39647, 0]
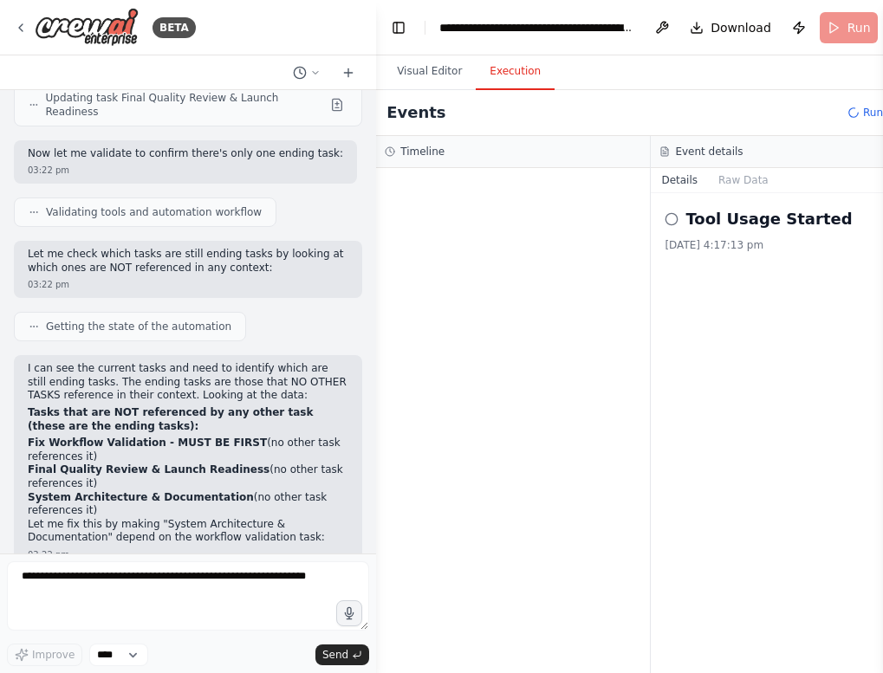
click at [688, 177] on button "Details" at bounding box center [679, 180] width 57 height 24
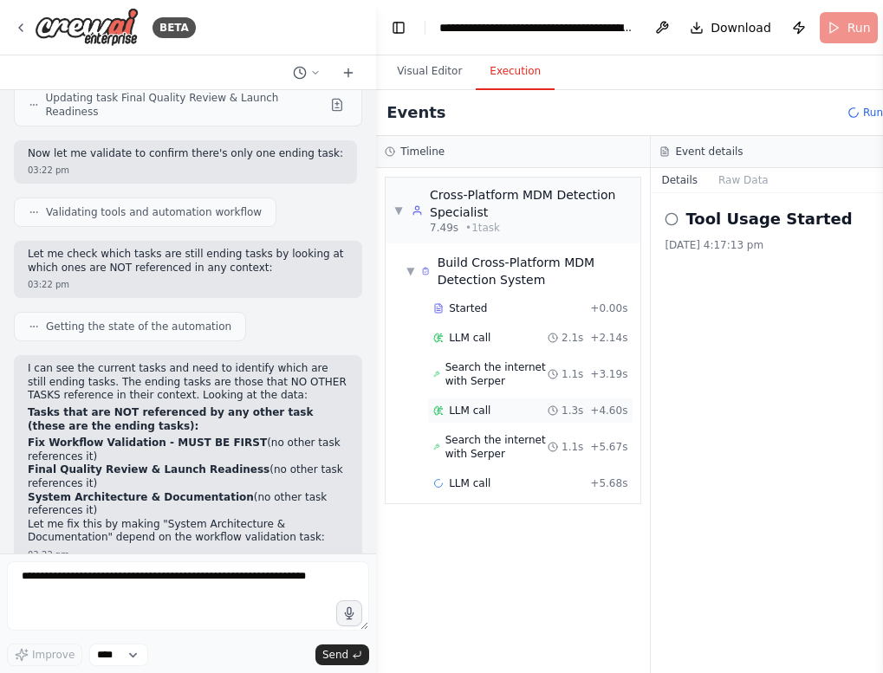
click at [487, 404] on span "LLM call" at bounding box center [470, 411] width 42 height 14
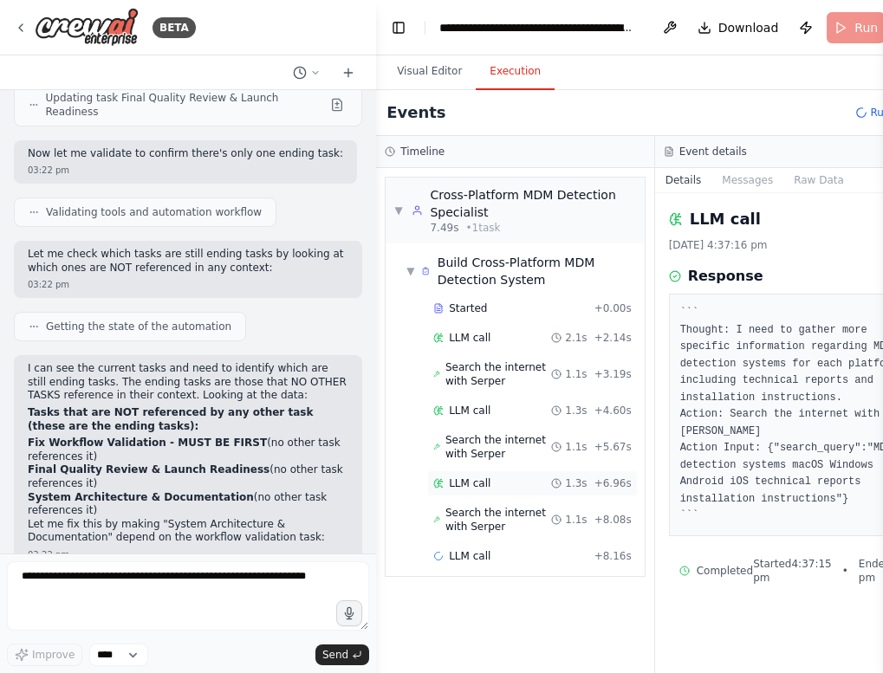
click at [479, 480] on span "LLM call" at bounding box center [470, 484] width 42 height 14
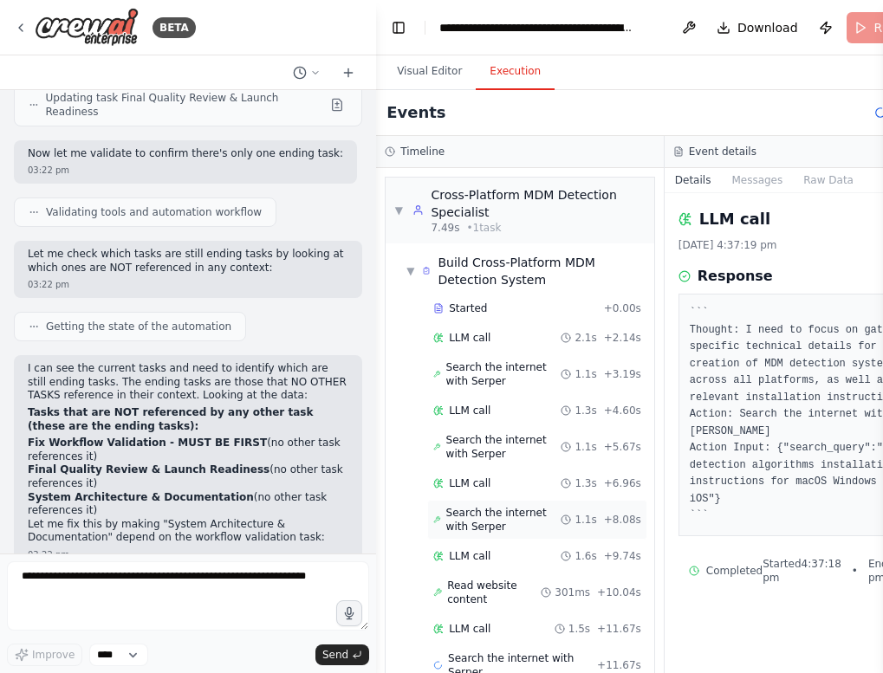
click at [478, 528] on span "Search the internet with Serper" at bounding box center [503, 520] width 115 height 28
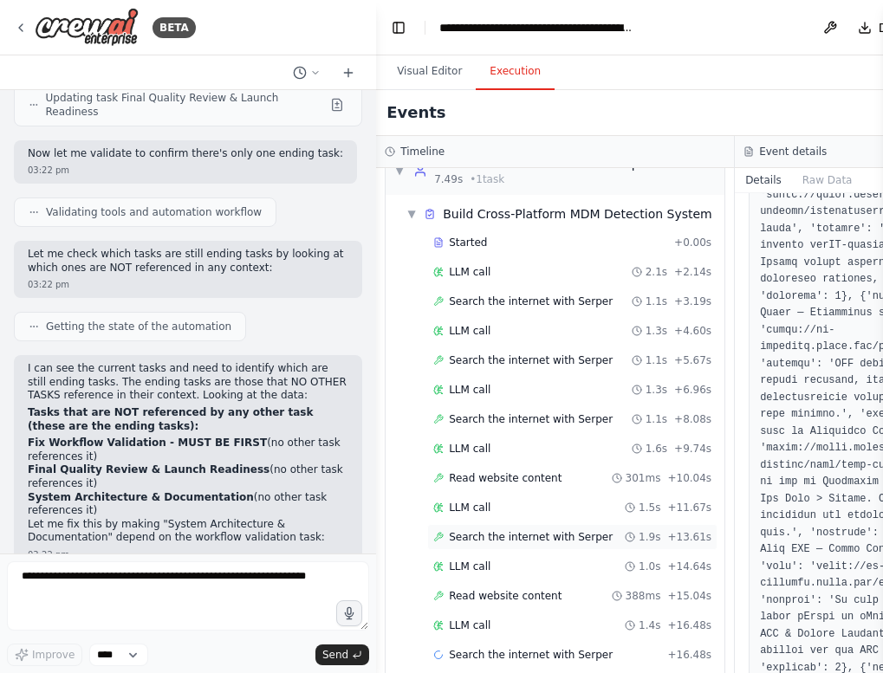
scroll to position [34, 0]
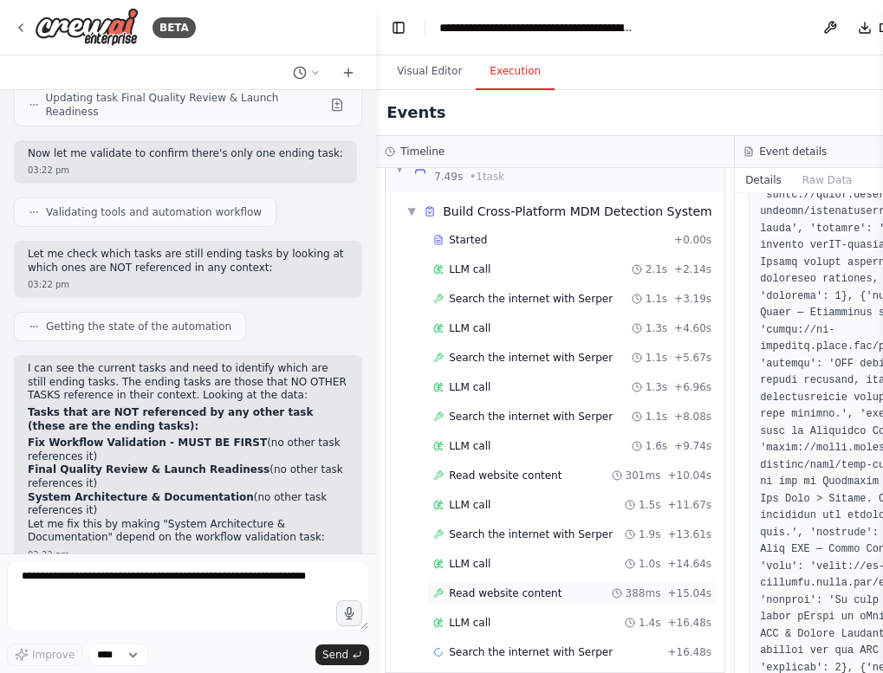
click at [532, 593] on span "Read website content" at bounding box center [505, 594] width 113 height 14
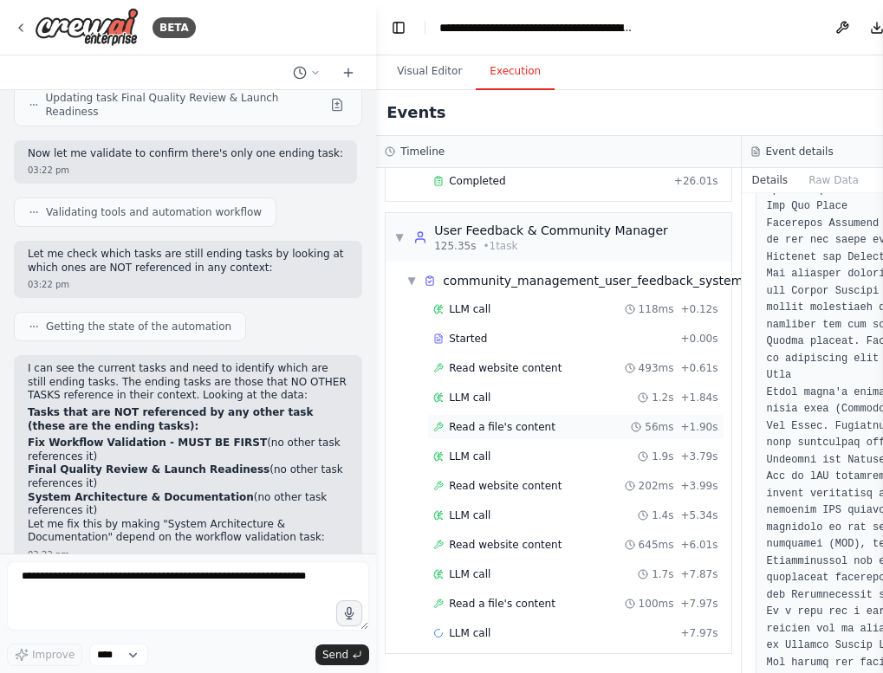
scroll to position [2668, 0]
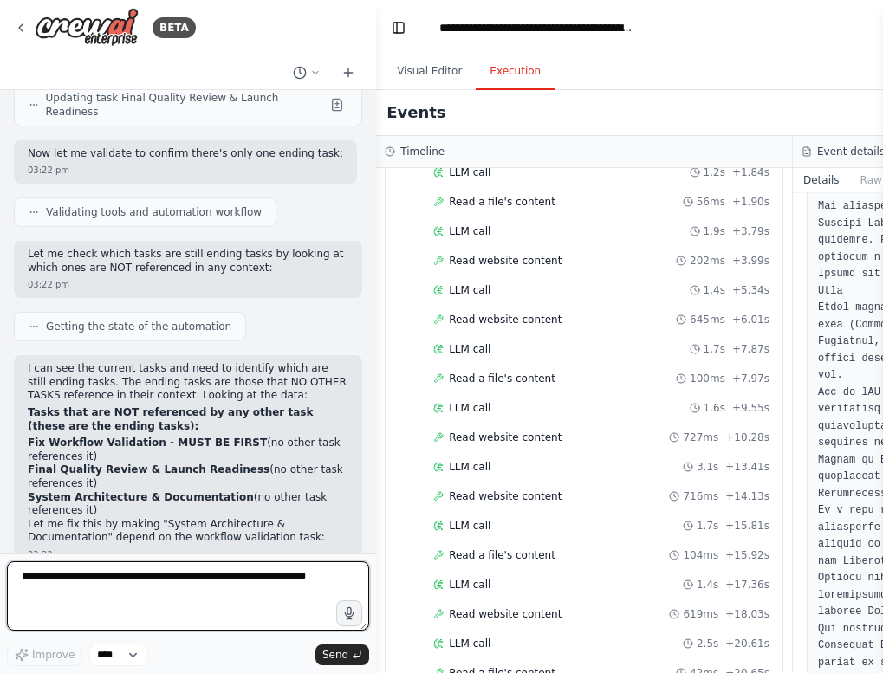
click at [185, 612] on textarea at bounding box center [188, 595] width 362 height 69
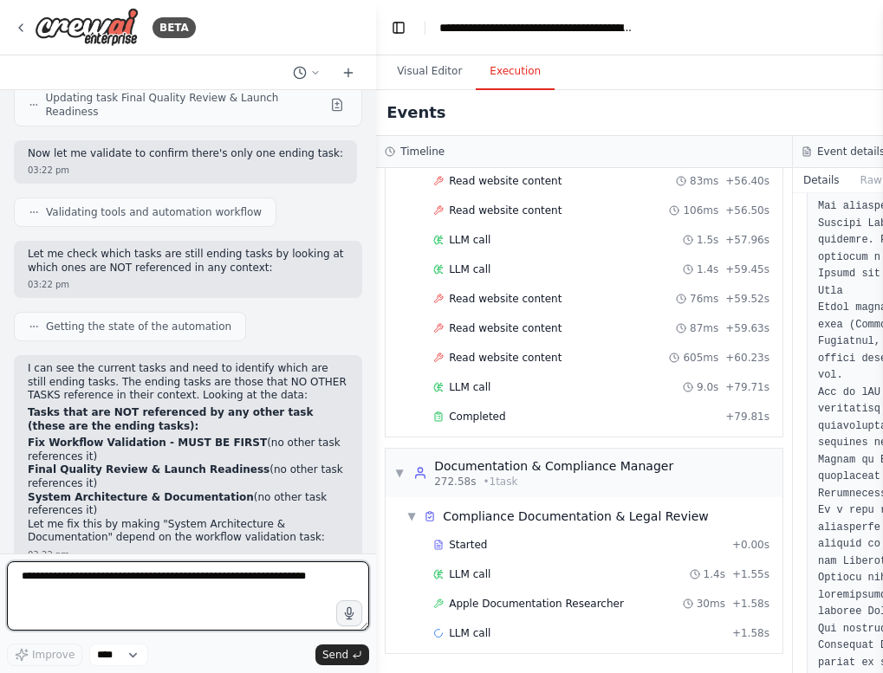
scroll to position [6180, 0]
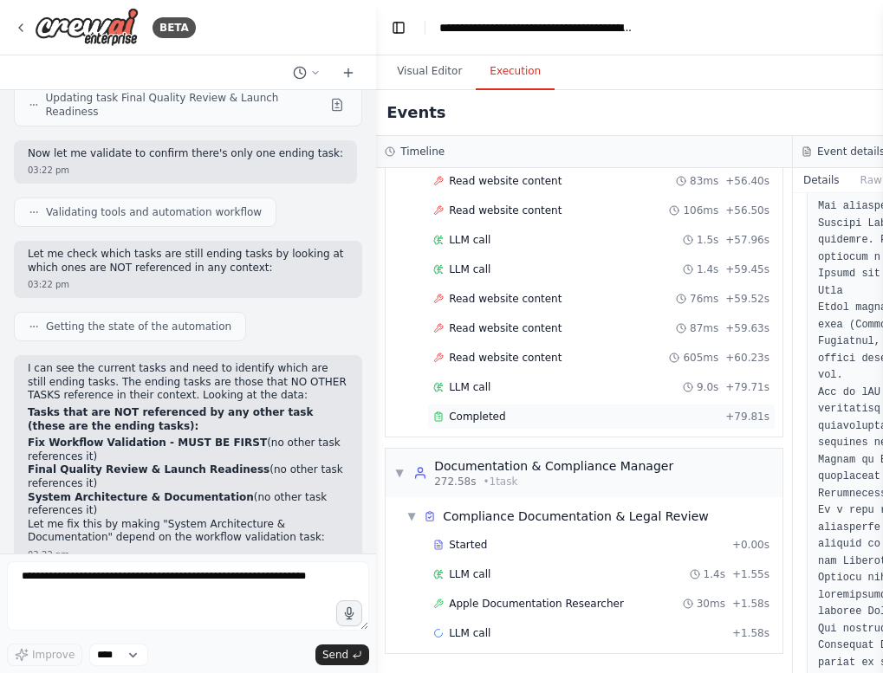
click at [486, 418] on span "Completed" at bounding box center [477, 417] width 56 height 14
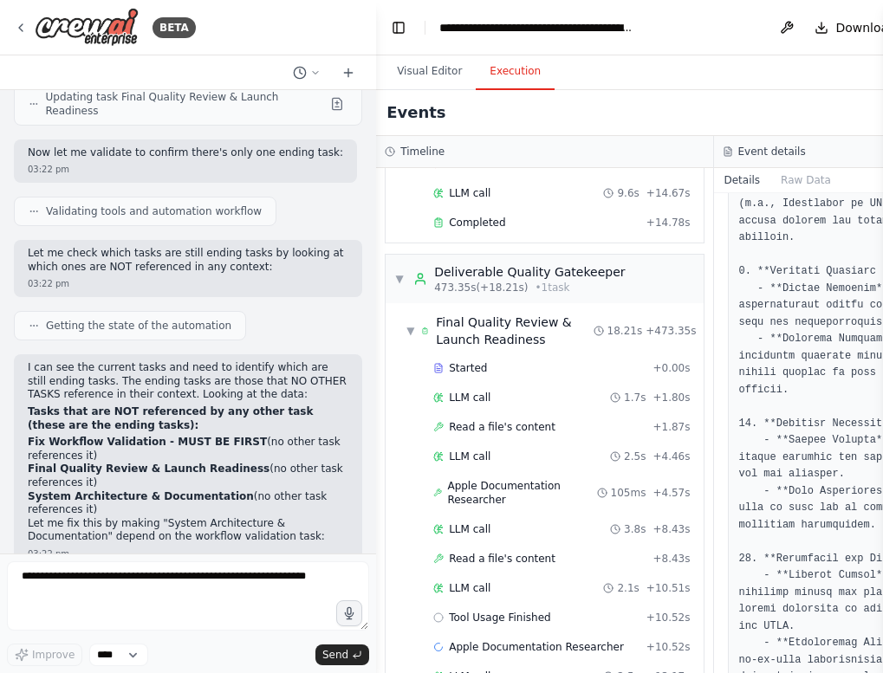
scroll to position [39647, 0]
click at [835, 23] on span "Download" at bounding box center [865, 27] width 61 height 17
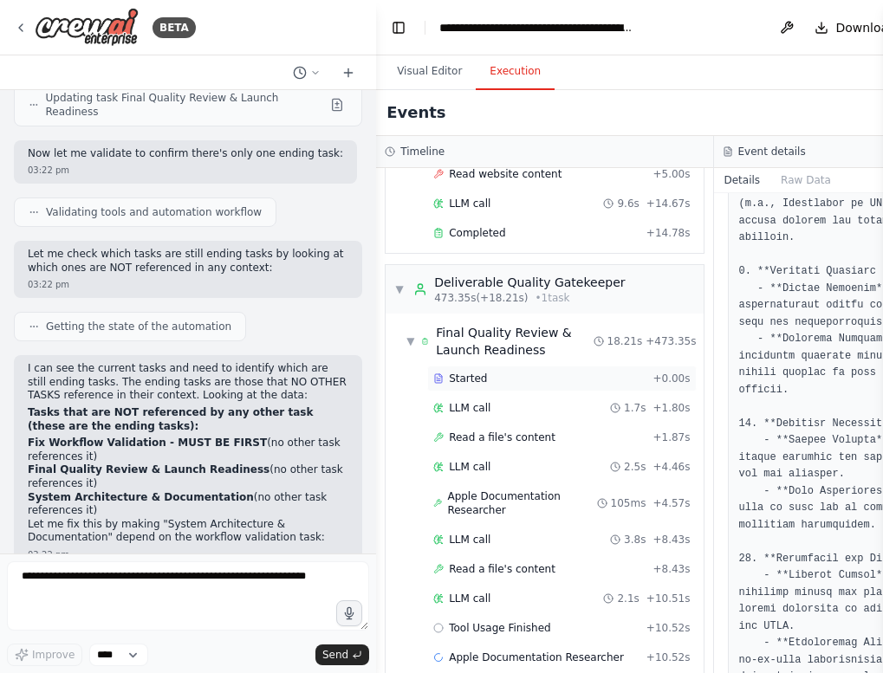
click at [556, 366] on div "Started + 0.00s" at bounding box center [561, 379] width 269 height 26
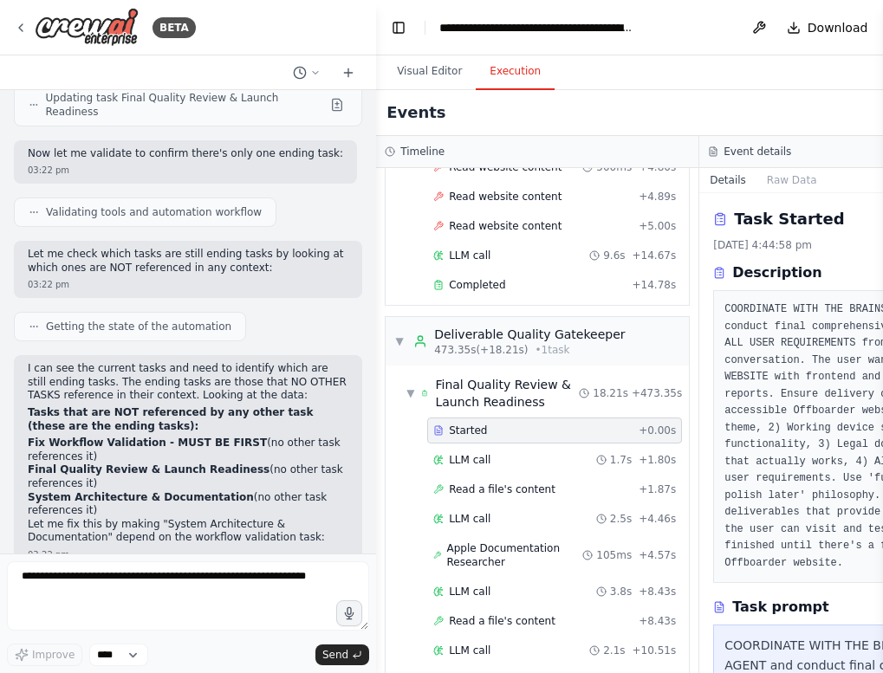
scroll to position [0, 0]
click at [540, 287] on div "Completed" at bounding box center [528, 285] width 191 height 14
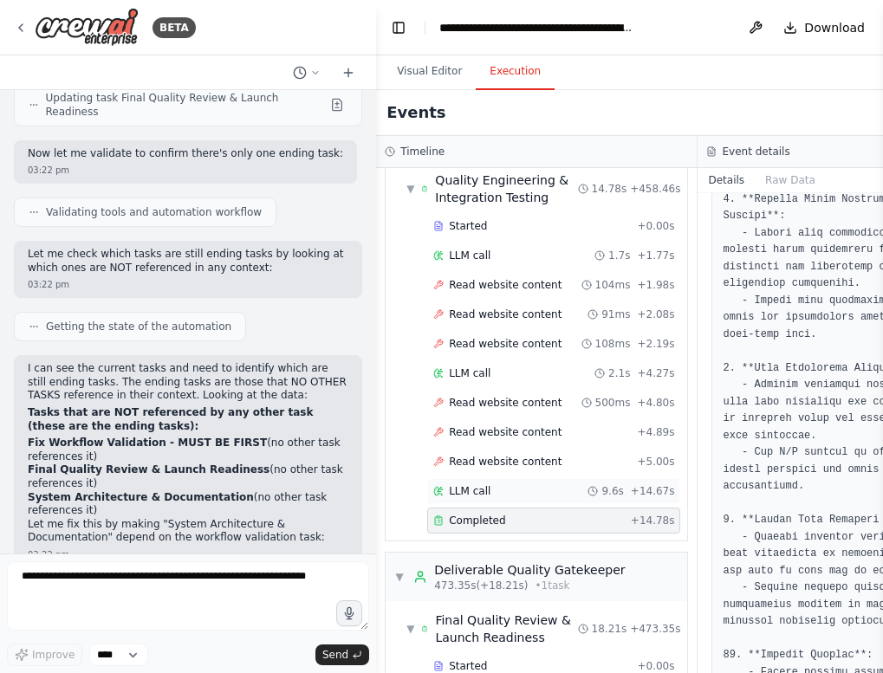
scroll to position [11250, 0]
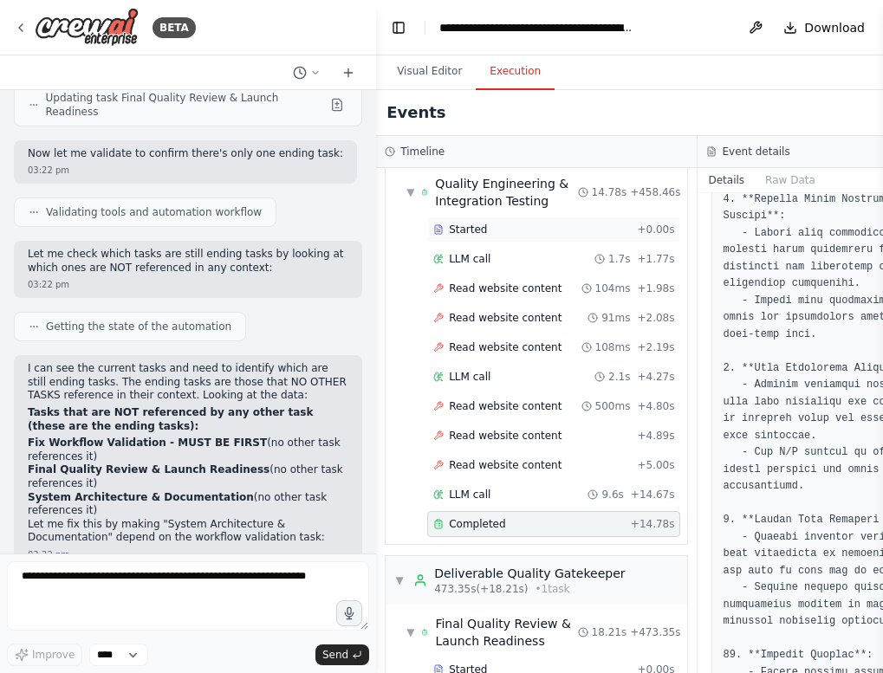
click at [509, 223] on div "Started" at bounding box center [531, 230] width 197 height 14
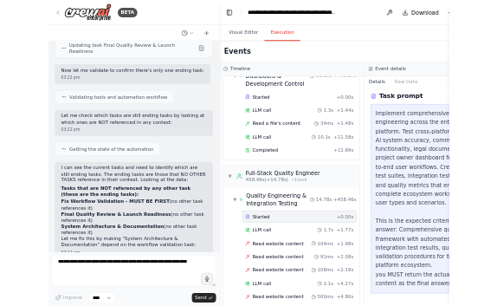
scroll to position [11012, 0]
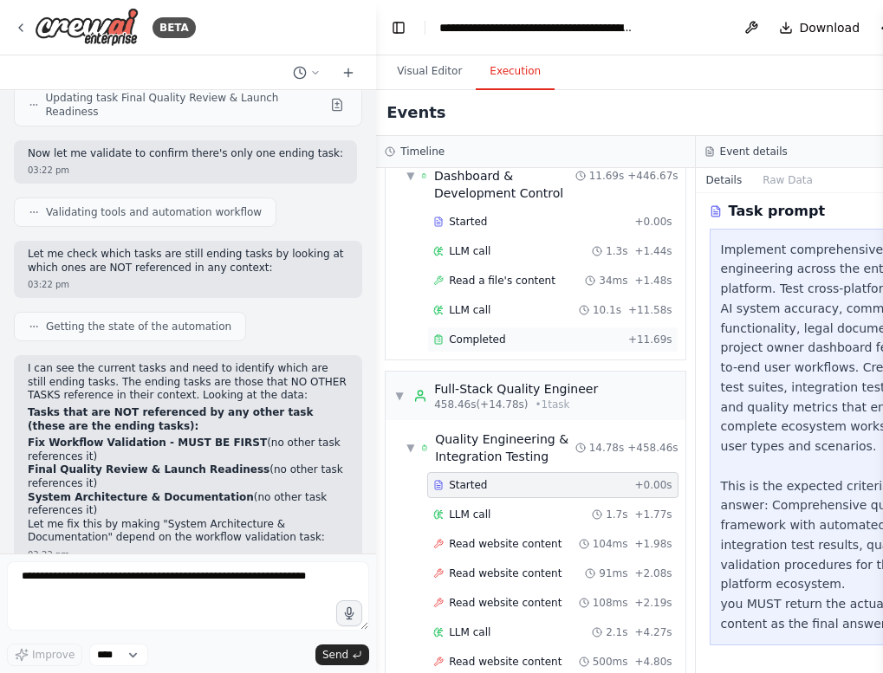
click at [524, 333] on div "Completed" at bounding box center [527, 340] width 188 height 14
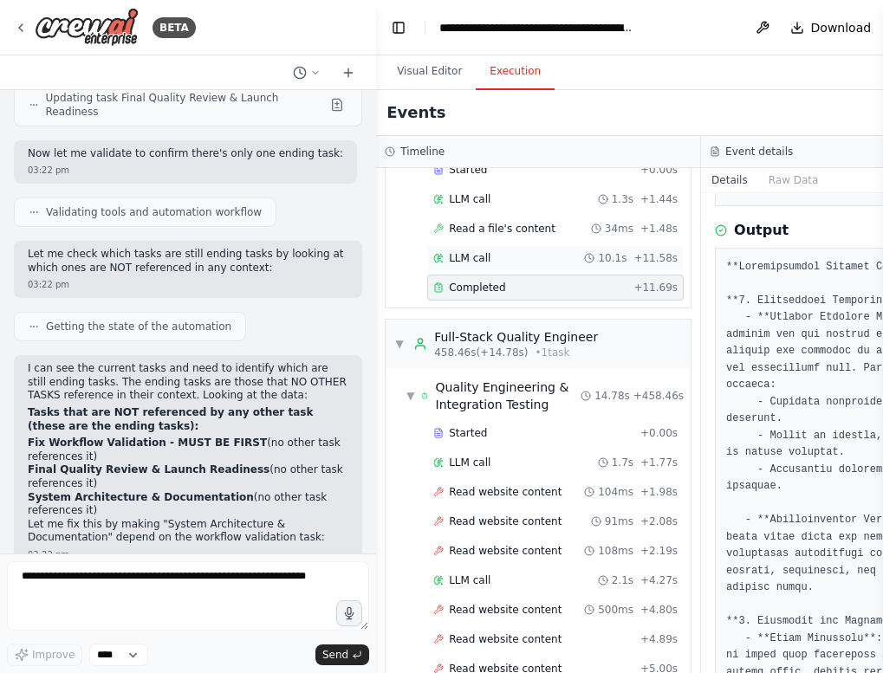
click at [515, 270] on div "LLM call 10.1s + 11.58s" at bounding box center [555, 258] width 256 height 26
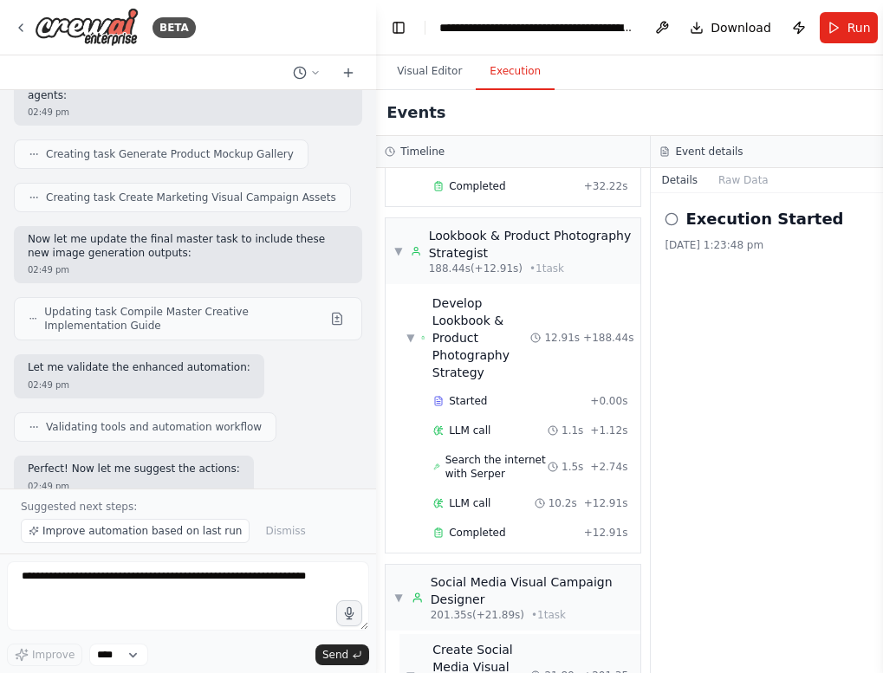
scroll to position [6184, 0]
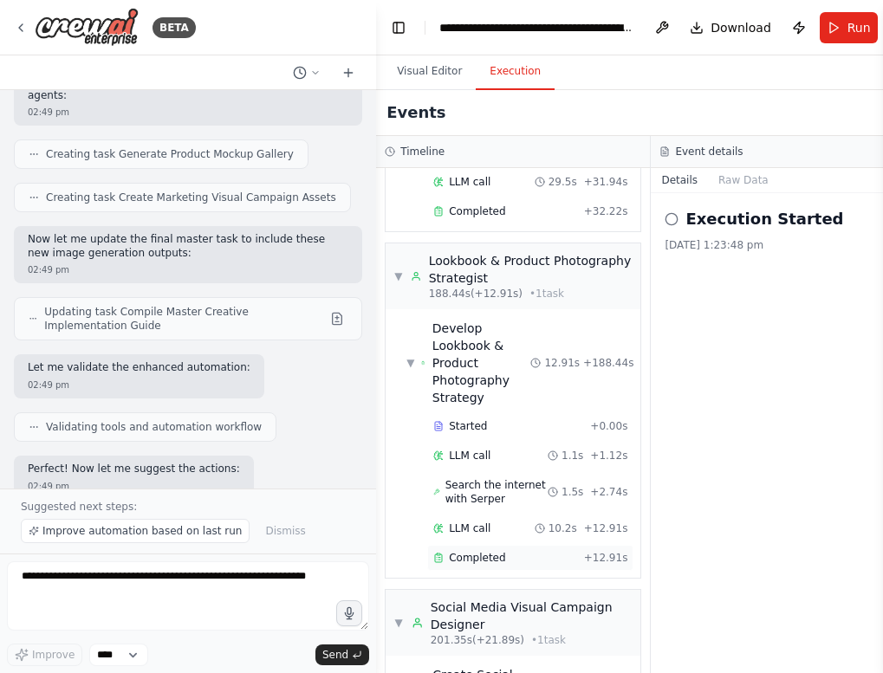
click at [551, 551] on div "Completed" at bounding box center [505, 558] width 144 height 14
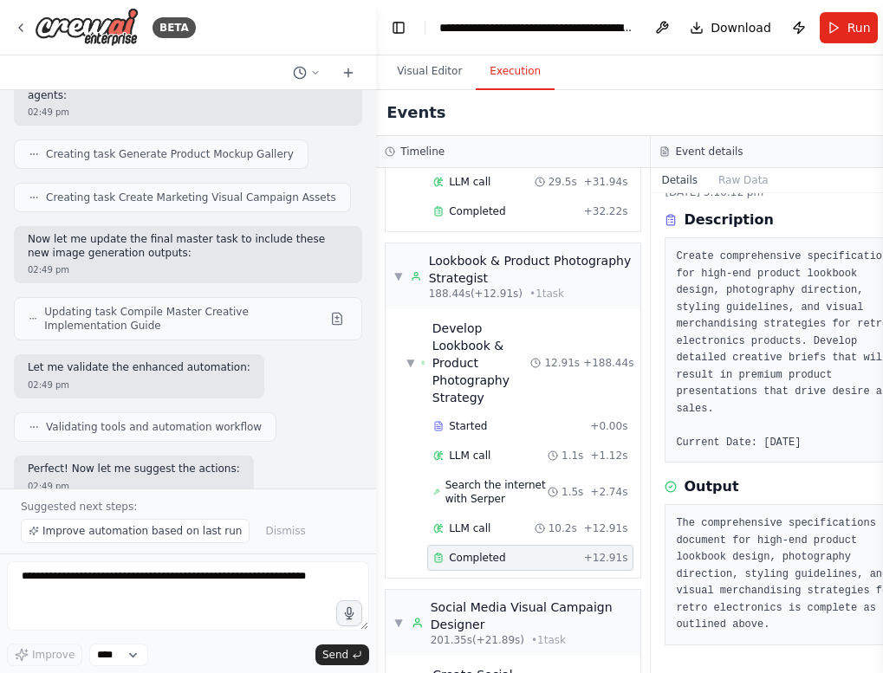
scroll to position [0, 0]
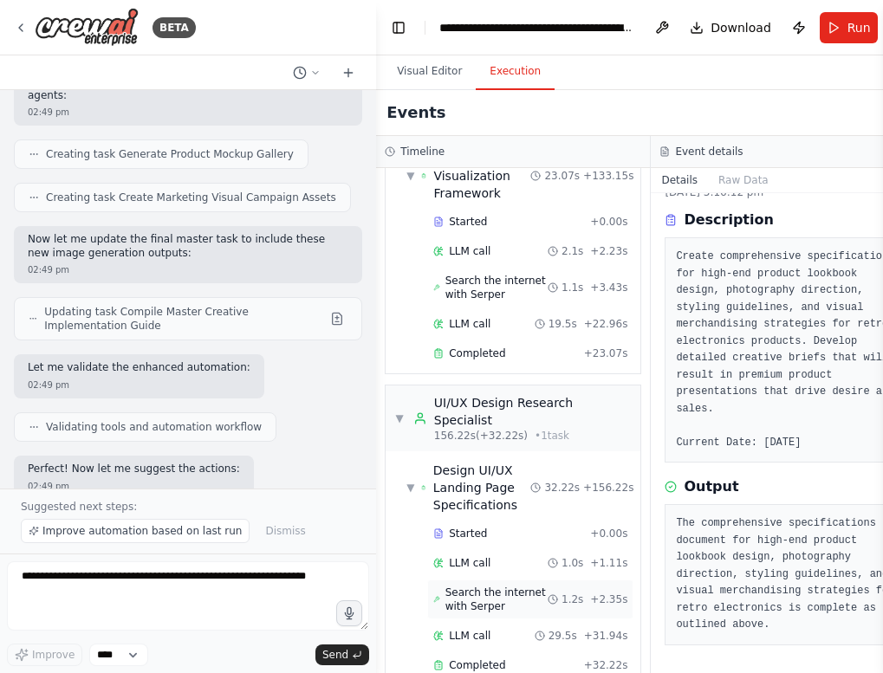
click at [501, 586] on span "Search the internet with Serper" at bounding box center [496, 600] width 102 height 28
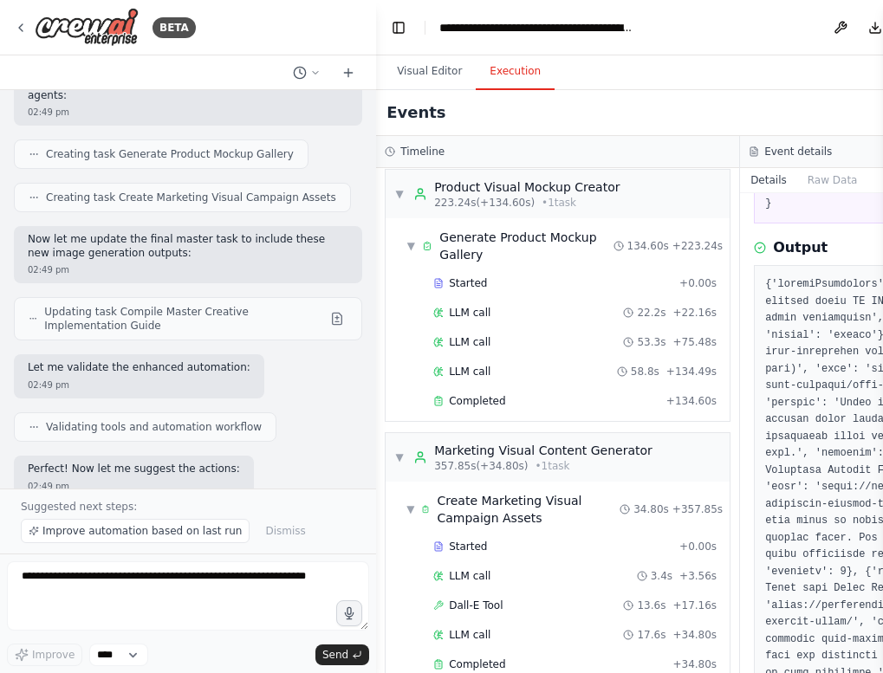
scroll to position [238, 0]
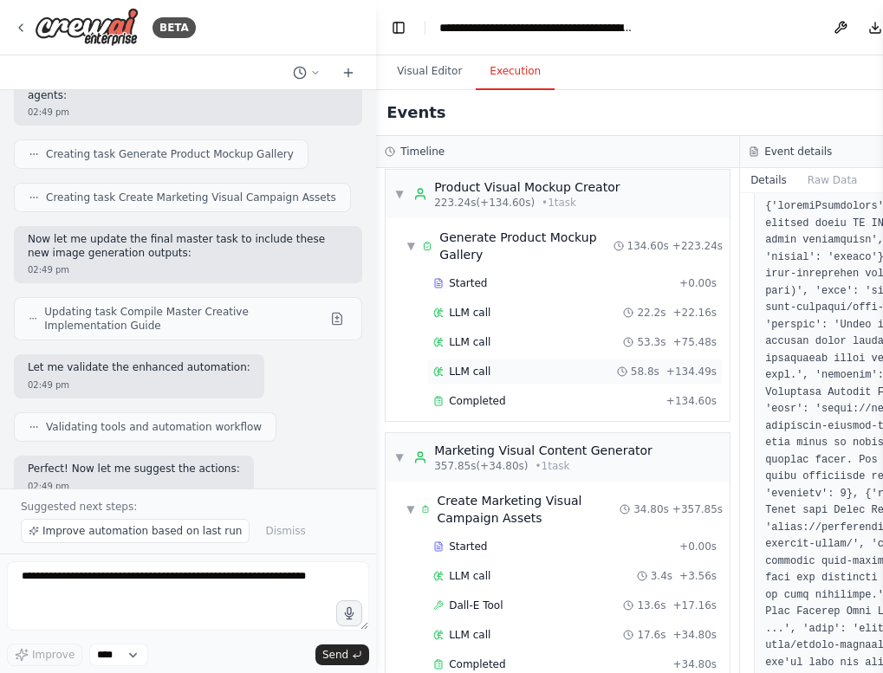
click at [499, 365] on div "LLM call 58.8s + 134.49s" at bounding box center [574, 372] width 283 height 14
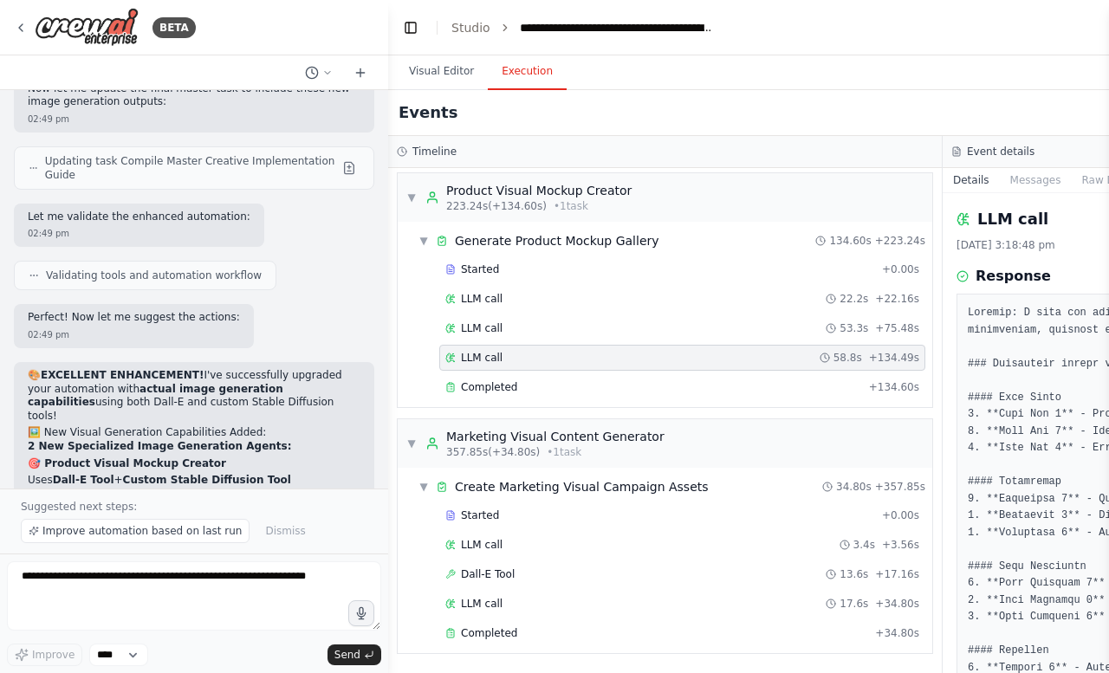
scroll to position [0, 0]
click at [501, 630] on span "Completed" at bounding box center [489, 633] width 56 height 14
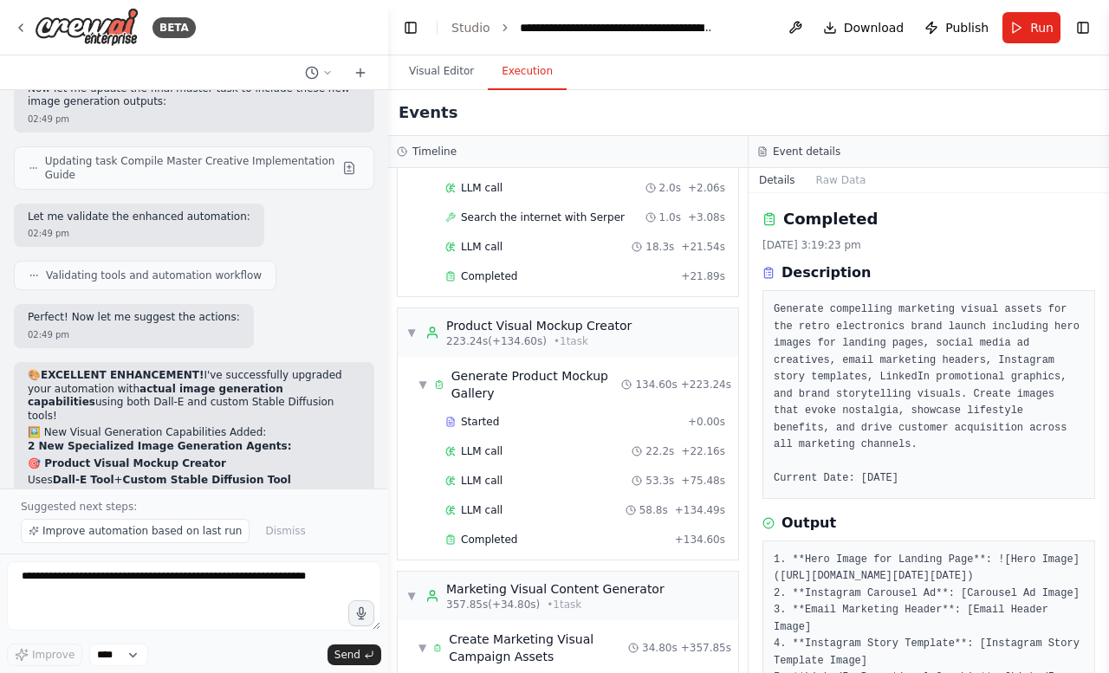
scroll to position [59, 0]
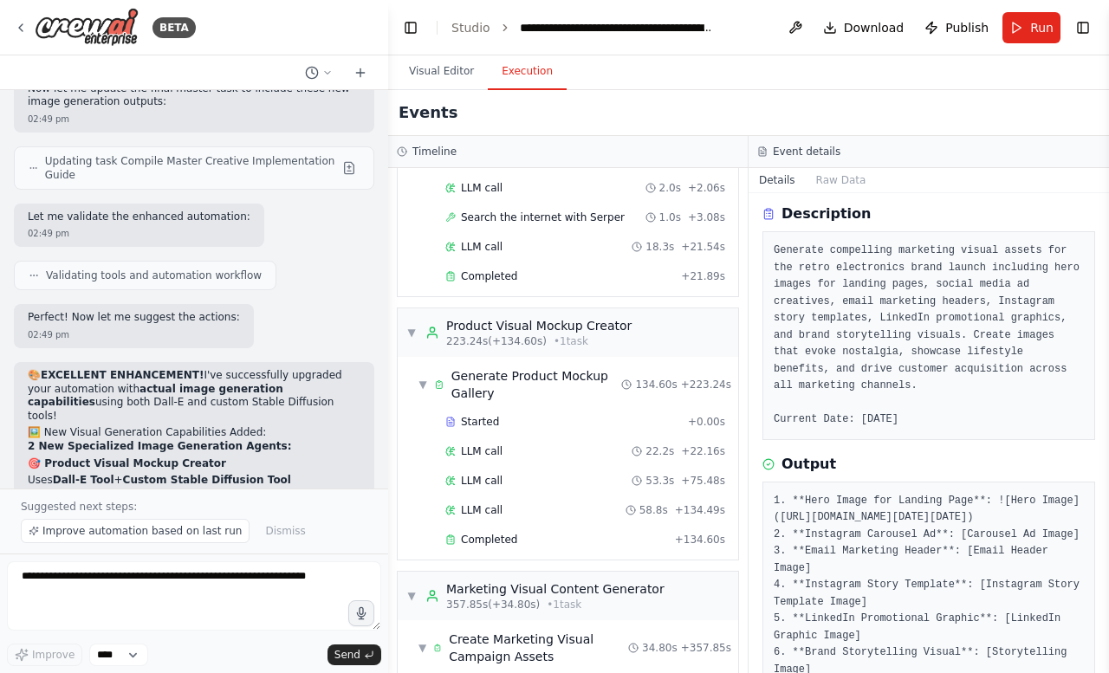
drag, startPoint x: 826, startPoint y: 499, endPoint x: 817, endPoint y: 665, distance: 166.6
click at [817, 665] on div "1. **Hero Image for Landing Page**: ![Hero Image]([URL][DOMAIN_NAME][DATE][DATE…" at bounding box center [928, 586] width 333 height 209
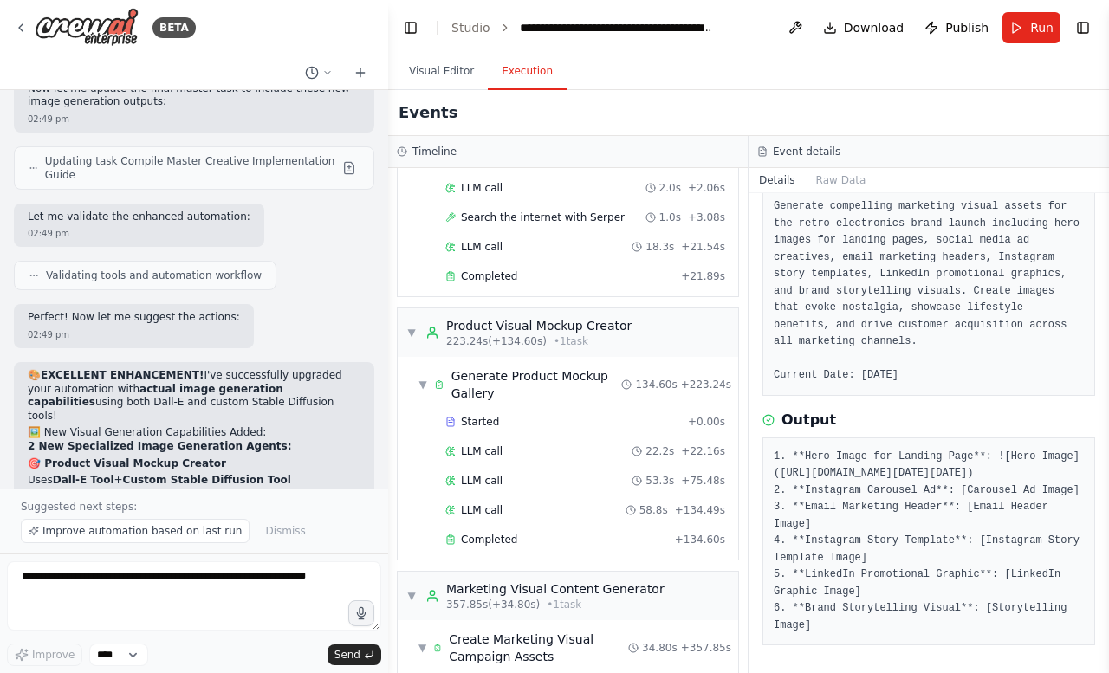
scroll to position [185, 0]
click at [882, 451] on pre "1. **Hero Image for Landing Page**: ![Hero Image]([URL][DOMAIN_NAME][DATE][DATE…" at bounding box center [929, 542] width 310 height 186
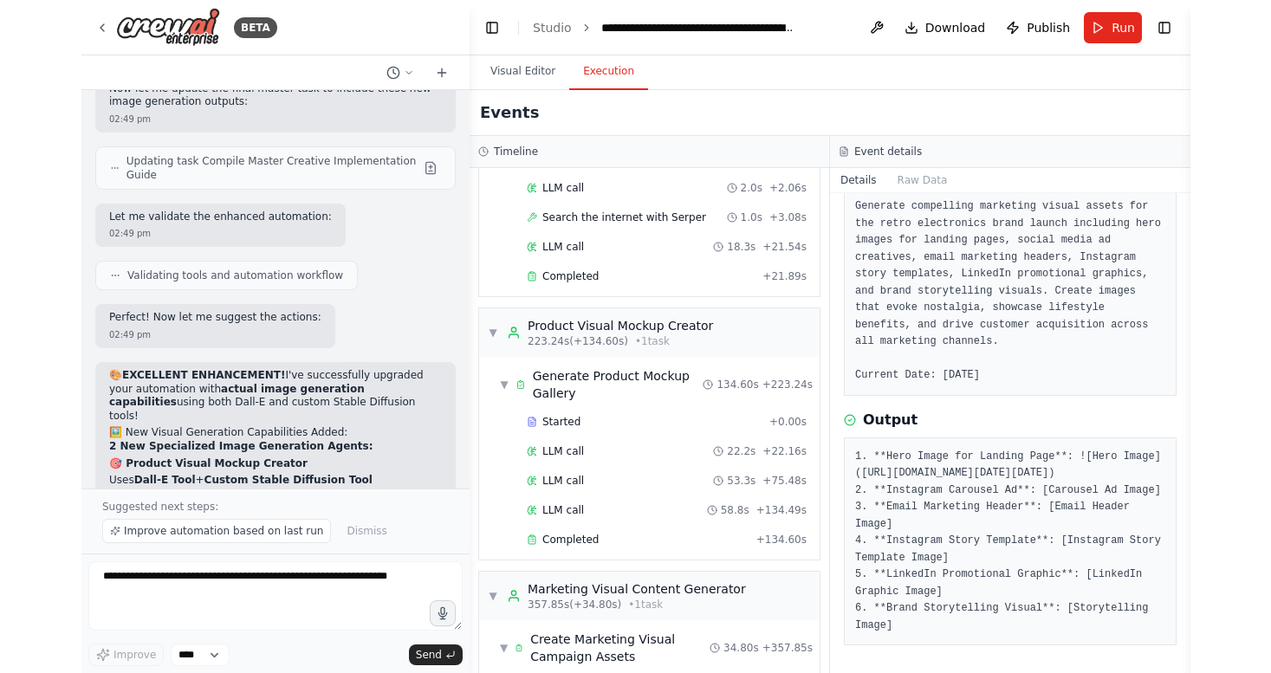
scroll to position [188, 0]
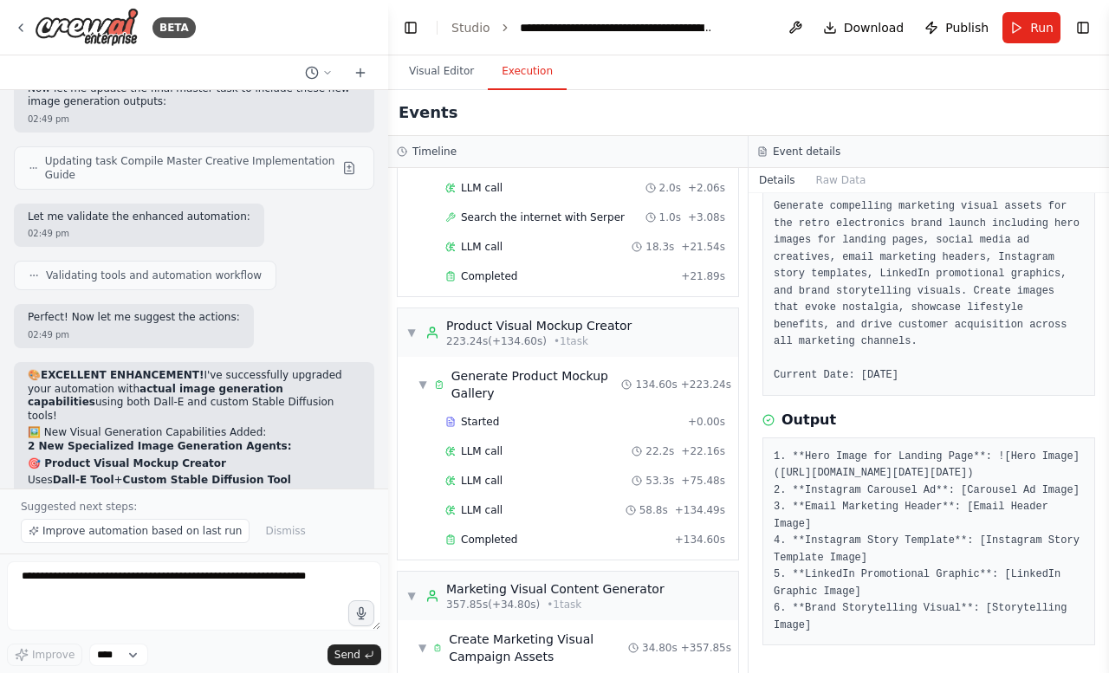
drag, startPoint x: 826, startPoint y: 366, endPoint x: 820, endPoint y: 537, distance: 171.7
click at [820, 537] on div "1. **Hero Image for Landing Page**: ![Hero Image]([URL][DOMAIN_NAME][DATE][DATE…" at bounding box center [928, 542] width 333 height 209
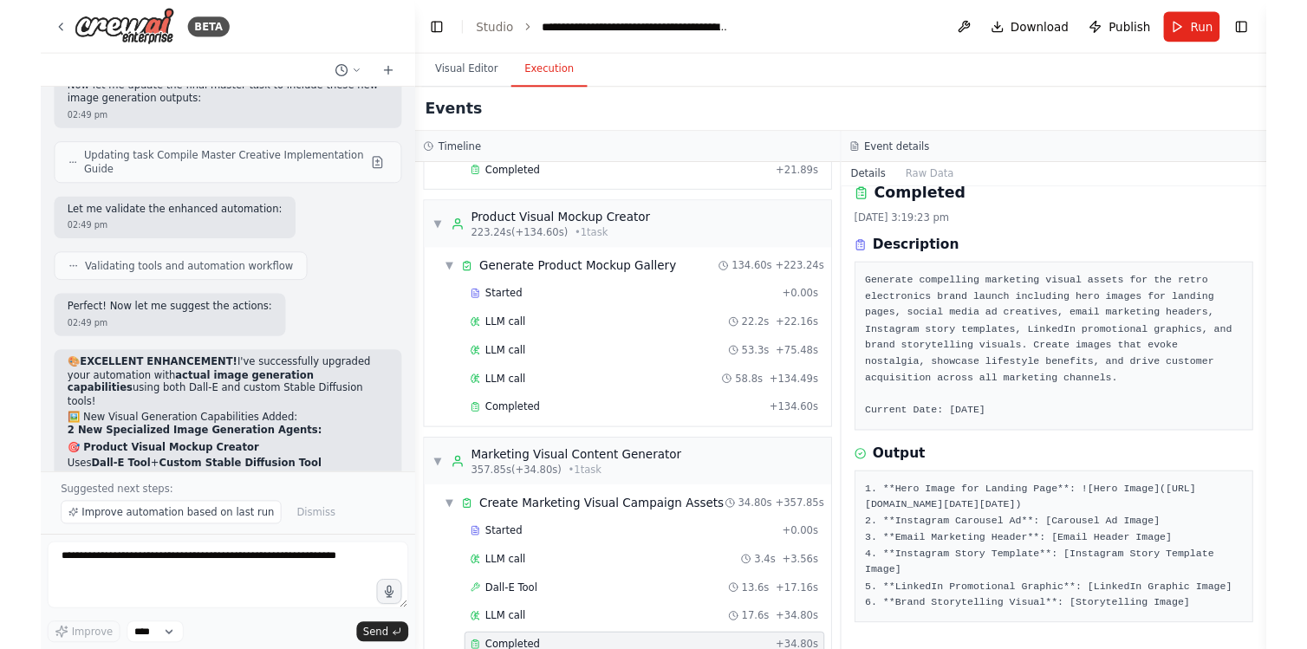
scroll to position [143, 0]
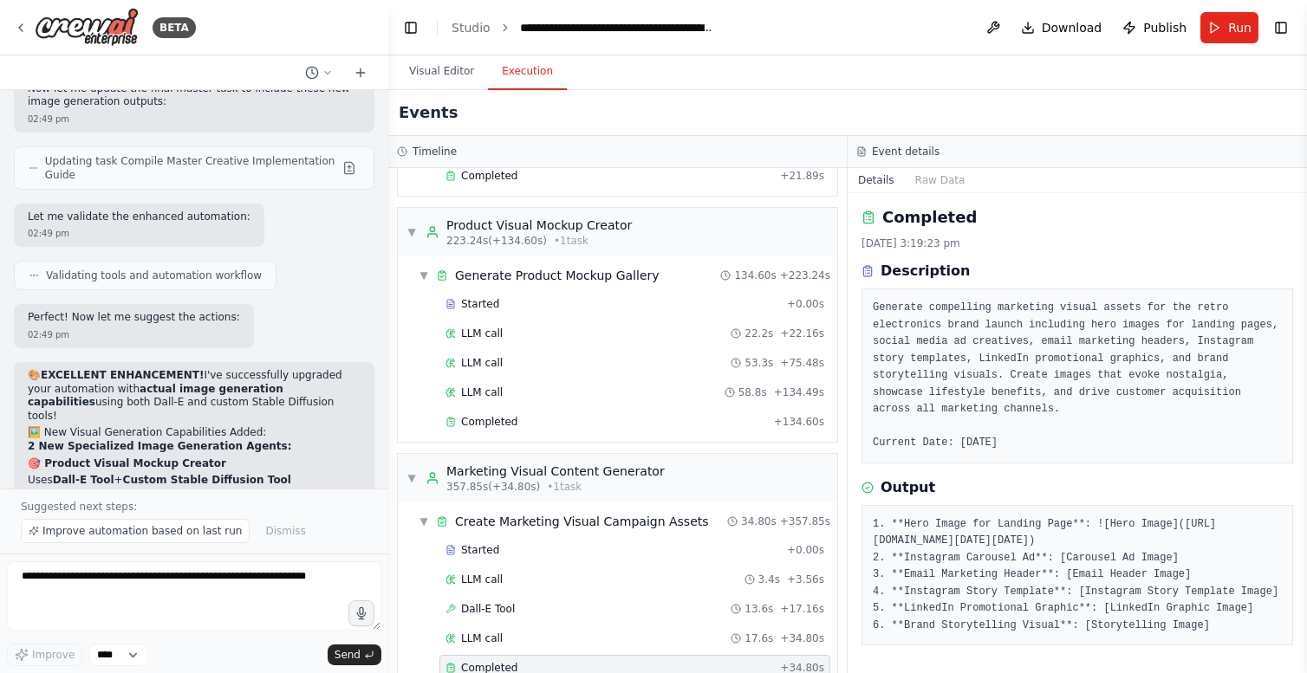
copy pre "[URL][DOMAIN_NAME][DATE][DATE]"
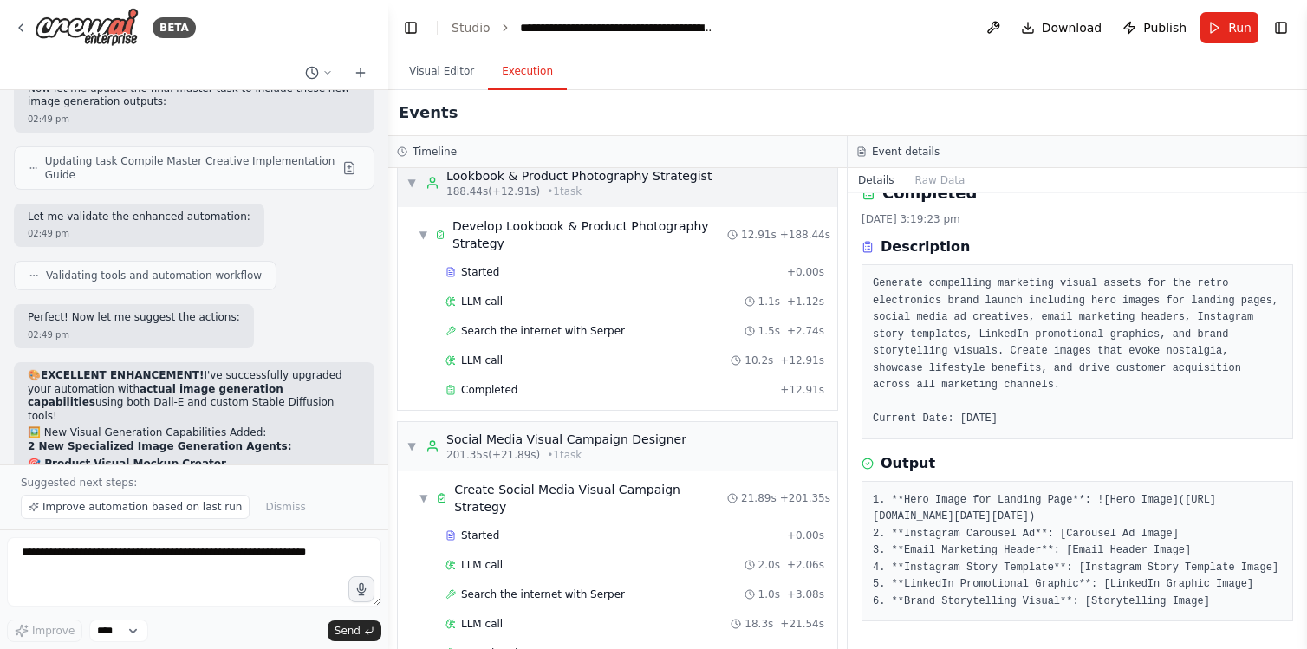
scroll to position [4247, 0]
click at [543, 384] on div "Completed" at bounding box center [608, 388] width 327 height 14
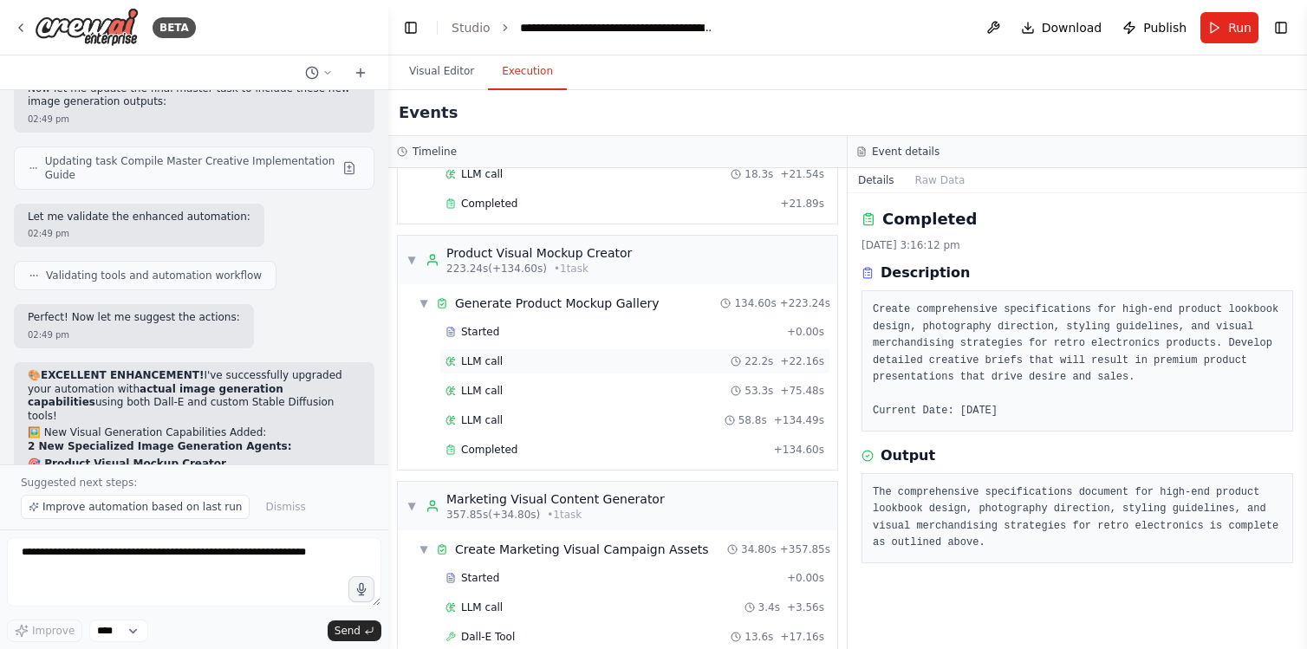
scroll to position [4694, 0]
click at [562, 441] on div "Completed + 134.60s" at bounding box center [634, 451] width 391 height 26
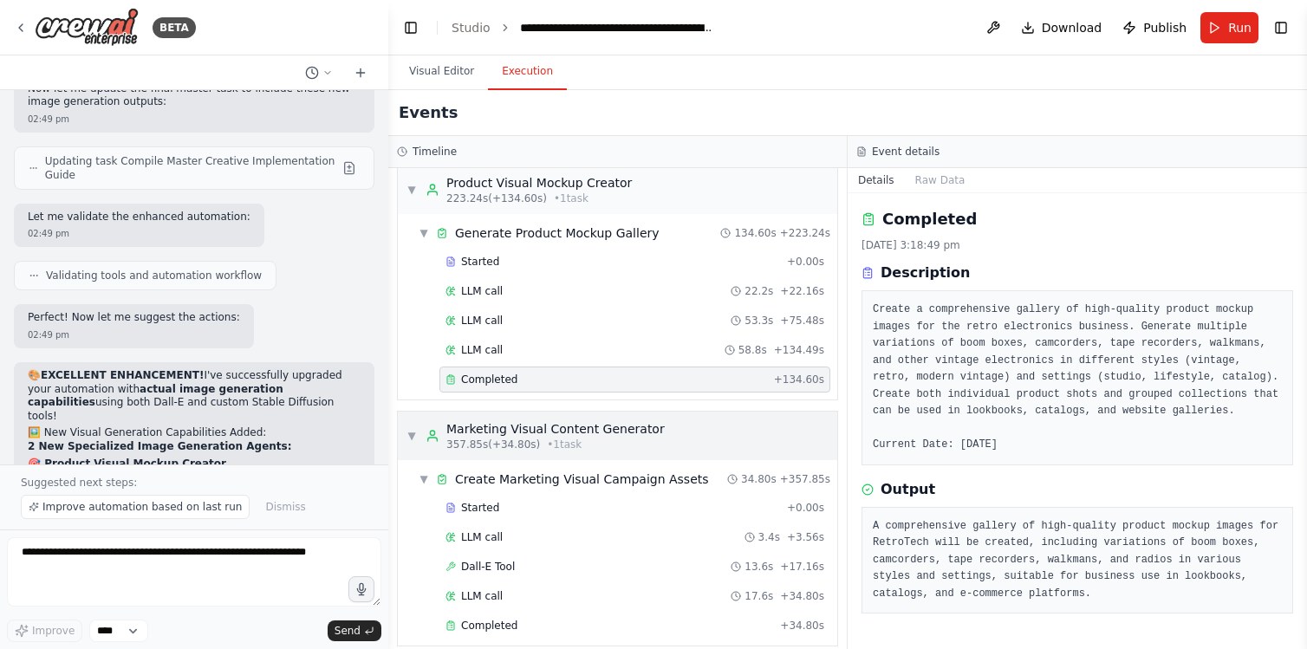
scroll to position [4764, 0]
click at [127, 573] on textarea at bounding box center [194, 571] width 374 height 69
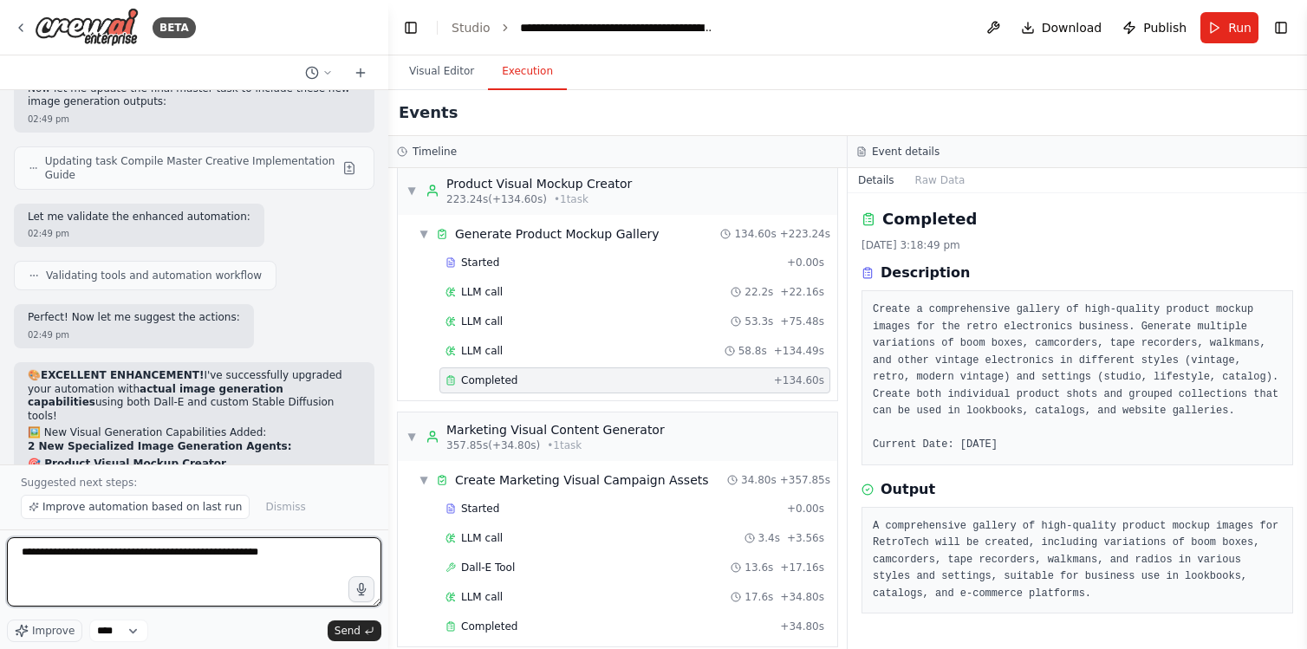
type textarea "**********"
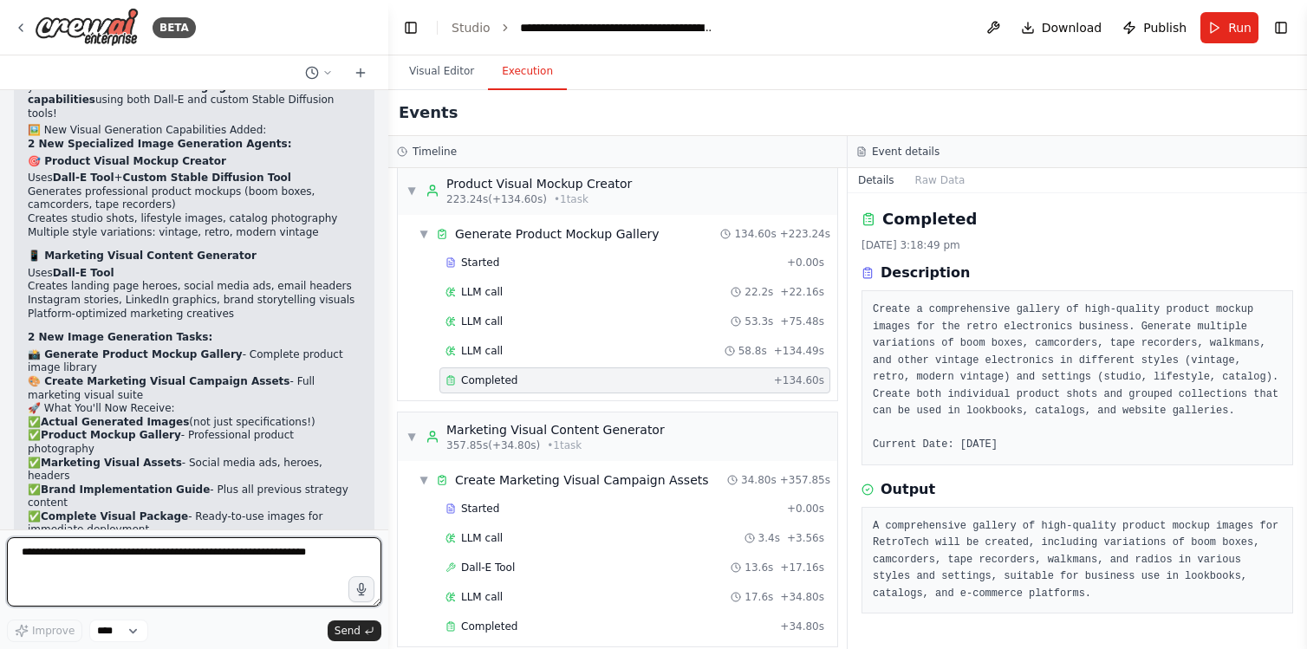
scroll to position [11750, 0]
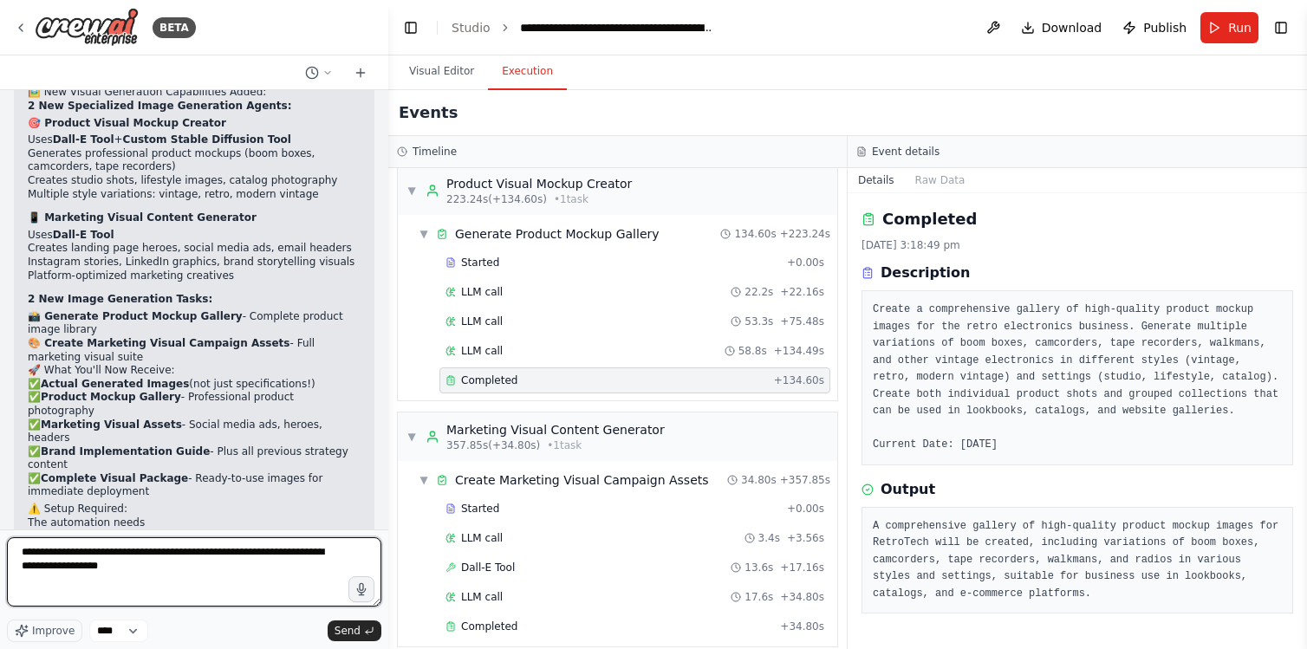
click at [156, 555] on textarea "**********" at bounding box center [194, 571] width 374 height 69
click at [251, 567] on textarea "**********" at bounding box center [194, 571] width 374 height 69
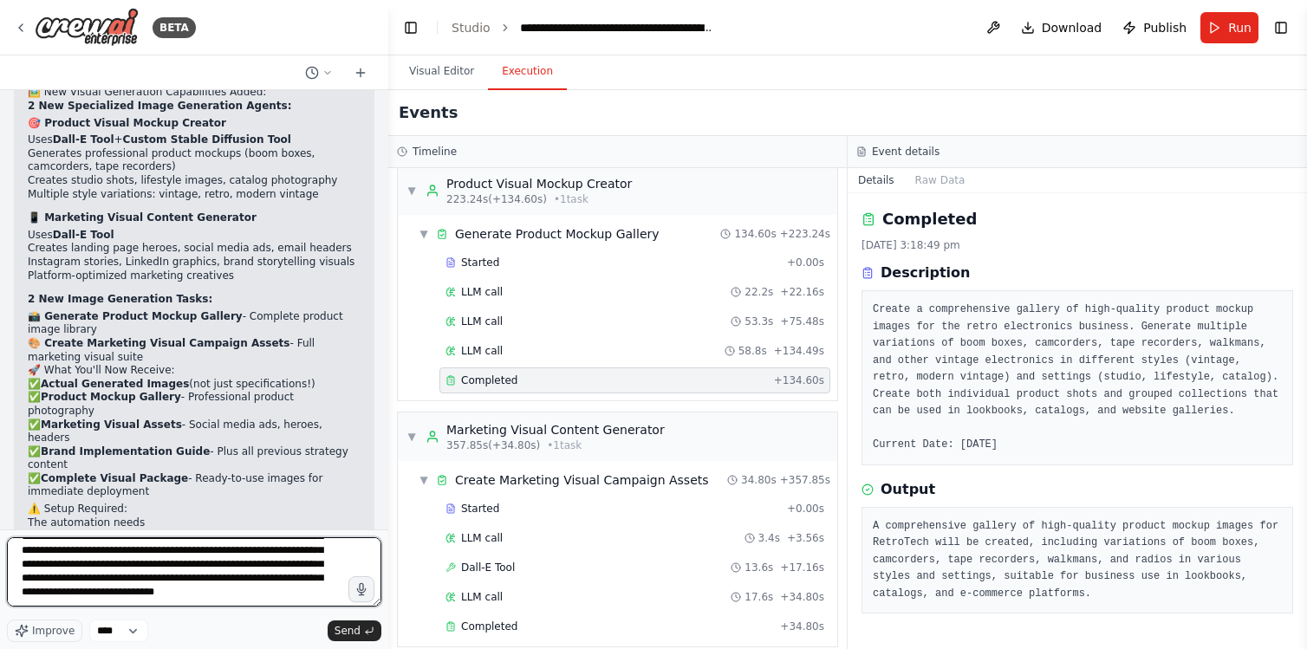
scroll to position [36, 0]
type textarea "**********"
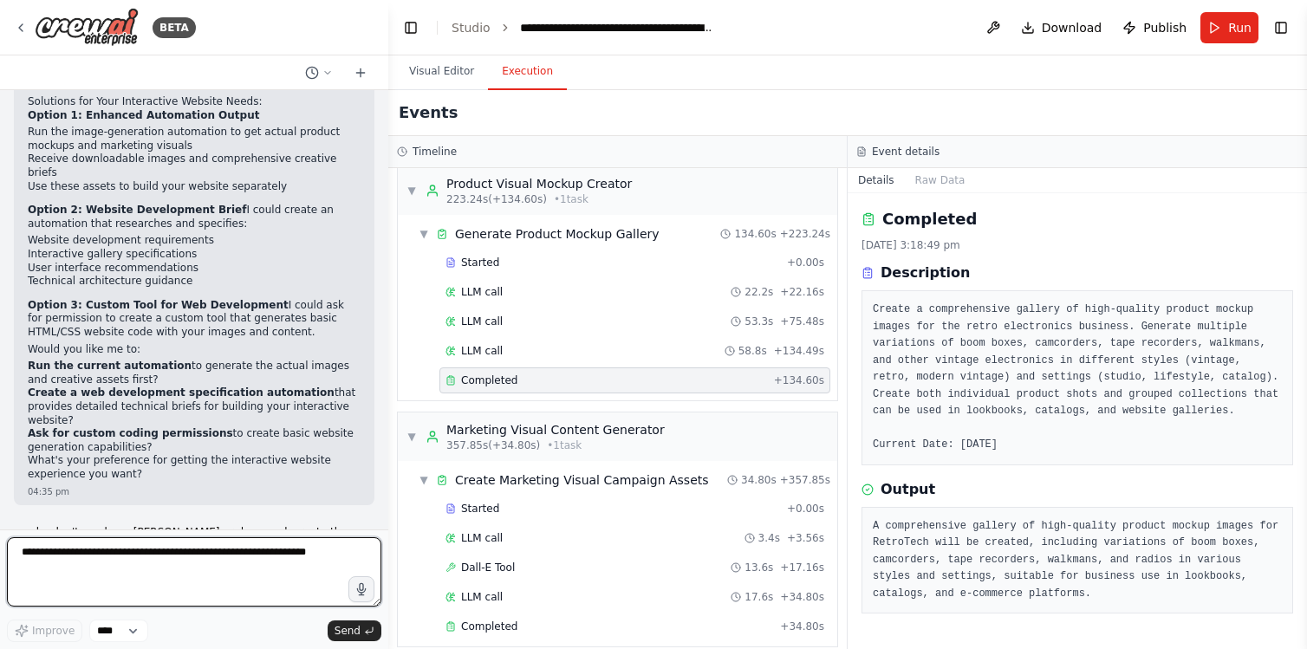
scroll to position [12660, 0]
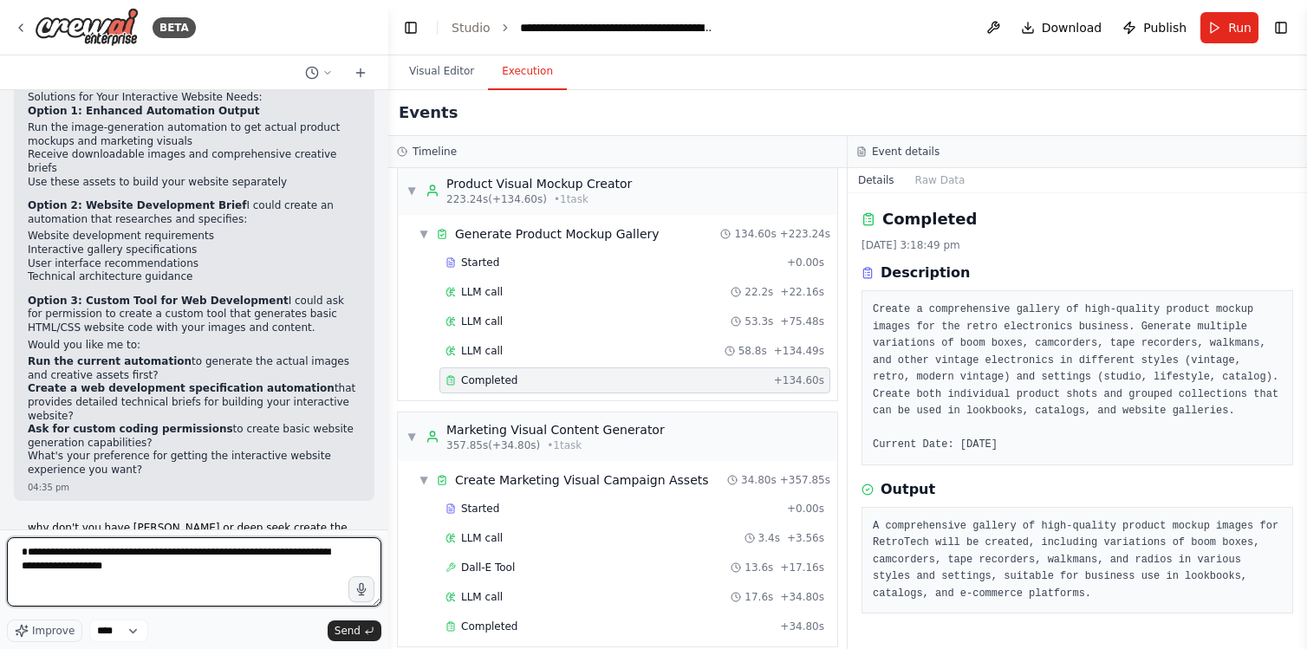
type textarea "**********"
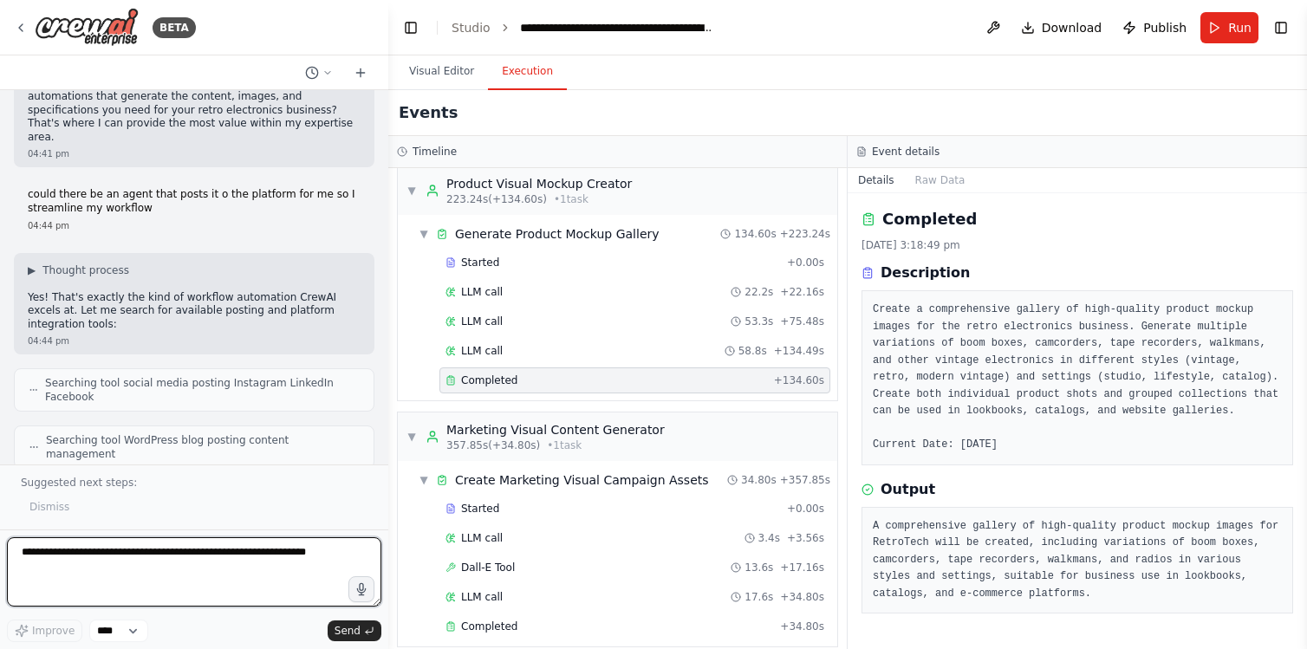
scroll to position [0, 0]
type textarea "***"
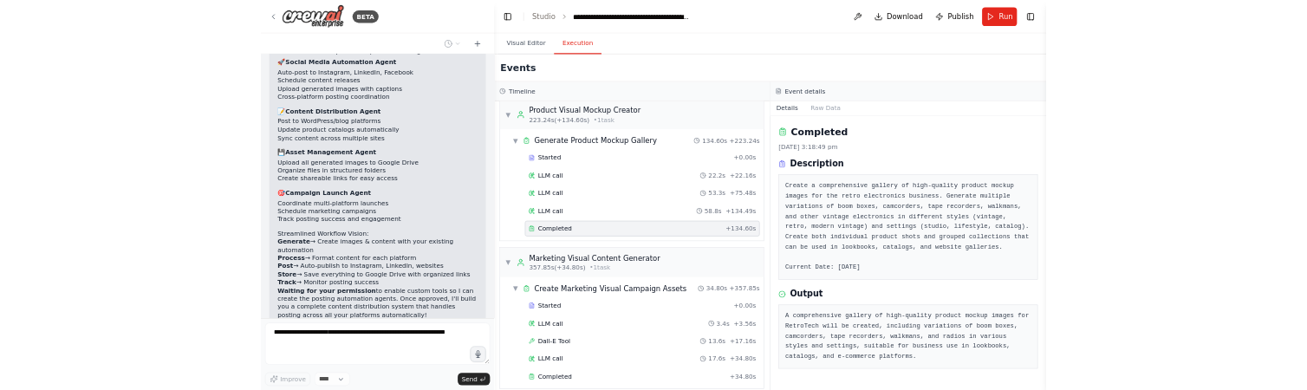
scroll to position [14333, 0]
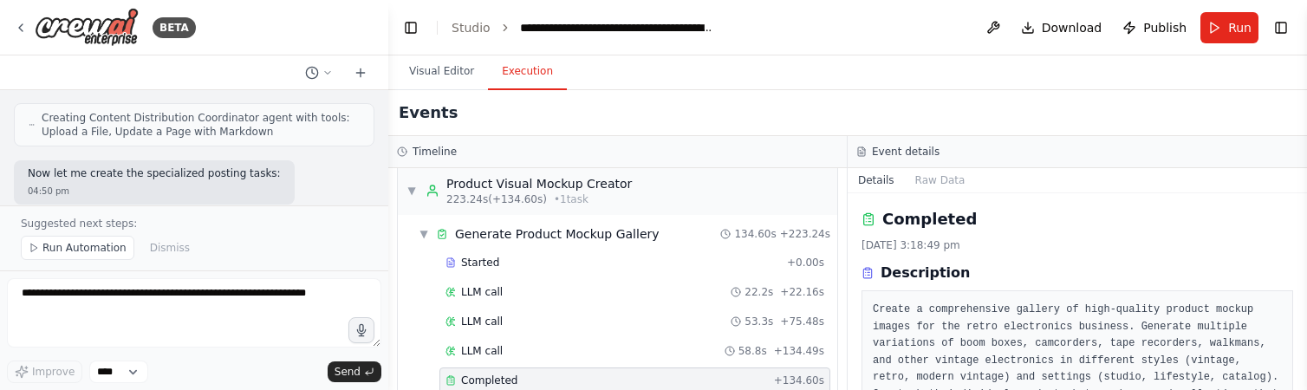
drag, startPoint x: 960, startPoint y: 13, endPoint x: 808, endPoint y: -23, distance: 155.9
click at [808, 0] on html "BETA I want to become a top selling business that sells reimagined analog or re…" at bounding box center [653, 195] width 1307 height 390
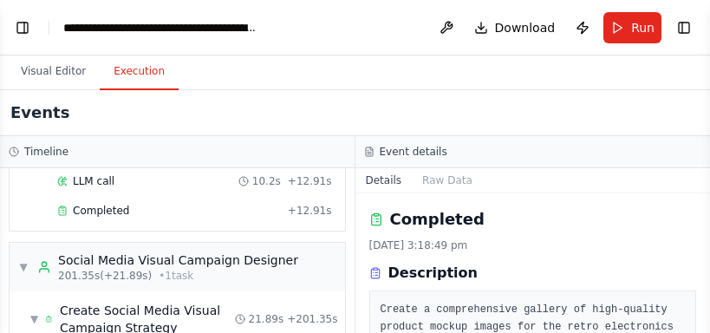
scroll to position [18153, 0]
